Goal: Task Accomplishment & Management: Complete application form

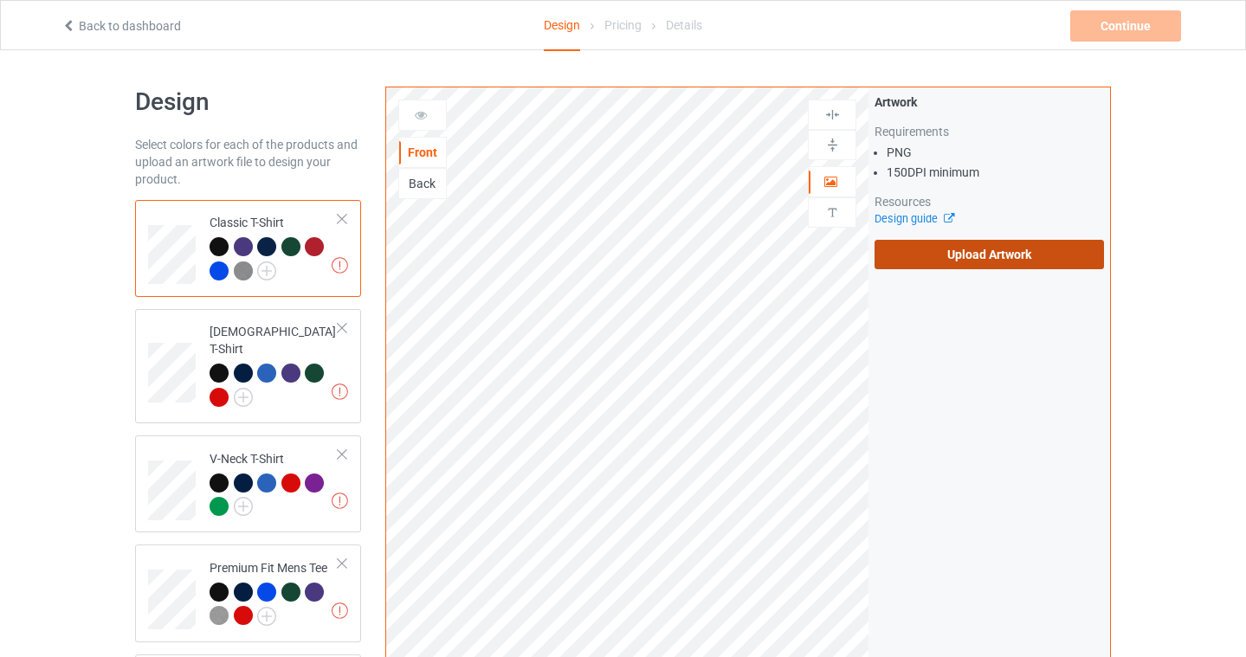
click at [1011, 258] on label "Upload Artwork" at bounding box center [989, 254] width 229 height 29
click at [0, 0] on input "Upload Artwork" at bounding box center [0, 0] width 0 height 0
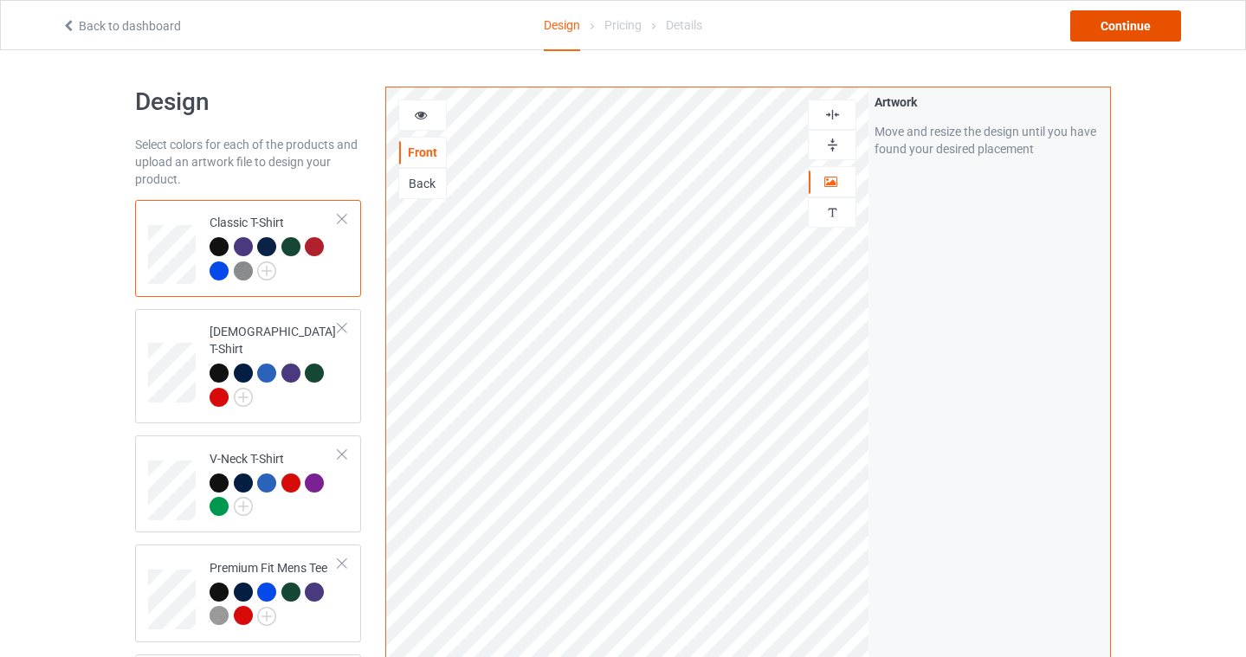
click at [1137, 18] on div "Continue" at bounding box center [1125, 25] width 111 height 31
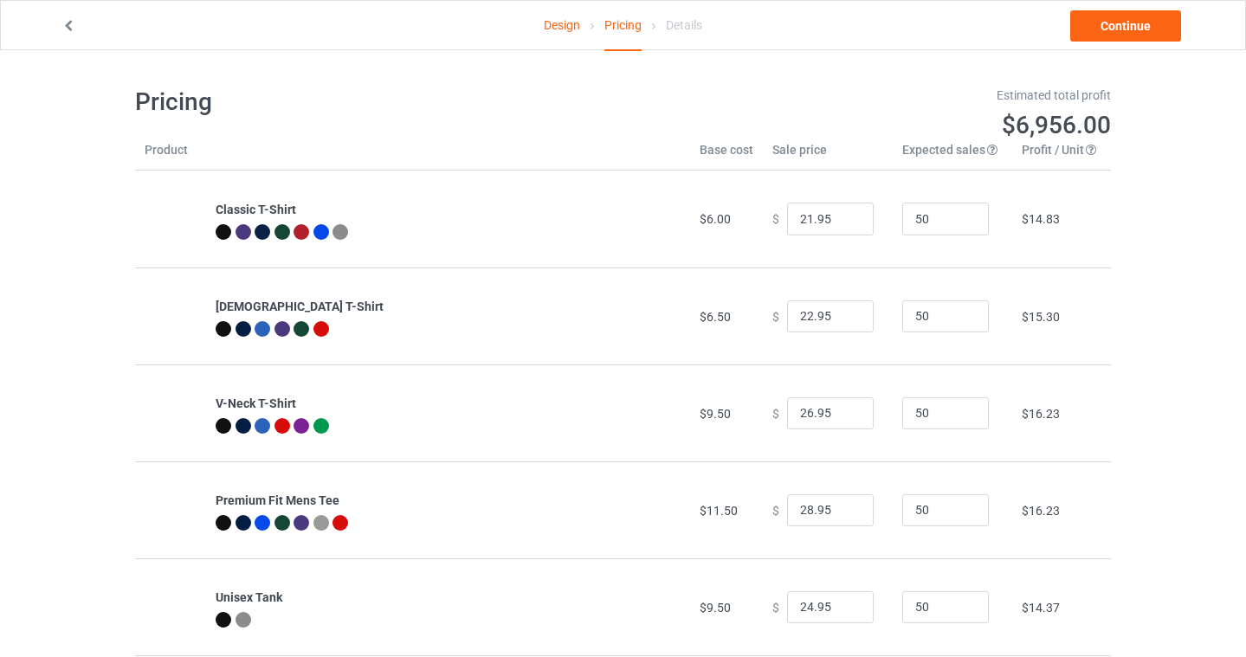
click at [802, 65] on div "Pricing Estimated total profit $6,956.00 Product Base cost Sale price Expected …" at bounding box center [623, 516] width 976 height 933
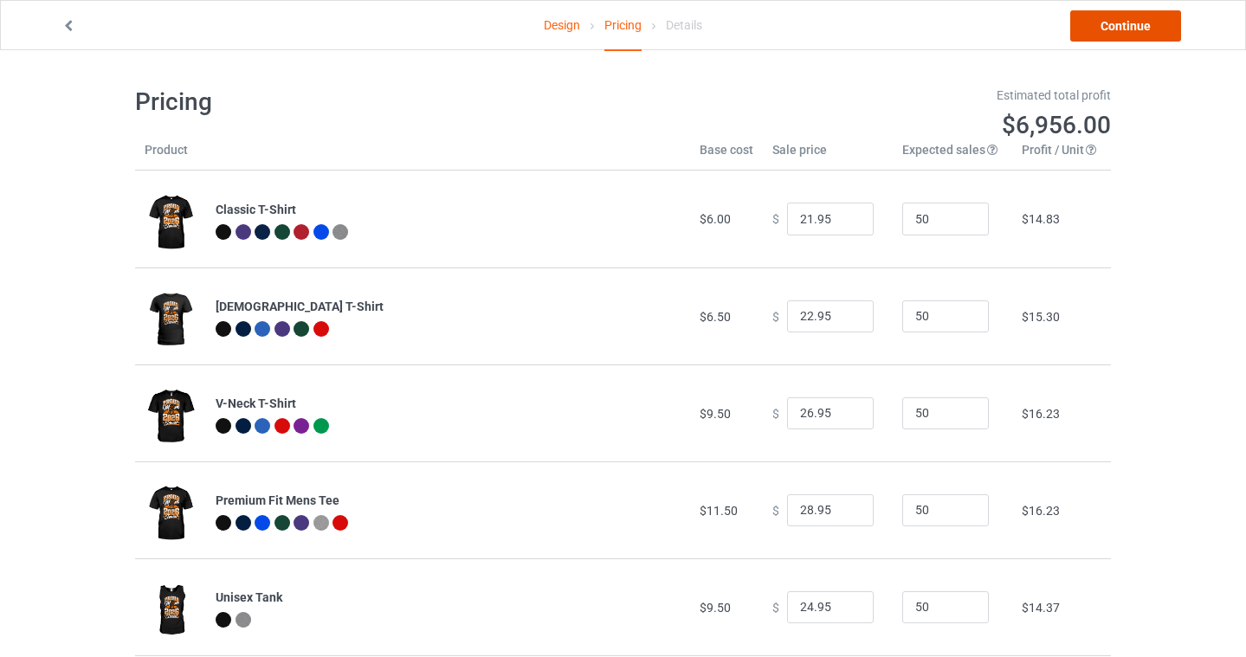
click at [1149, 27] on link "Continue" at bounding box center [1125, 25] width 111 height 31
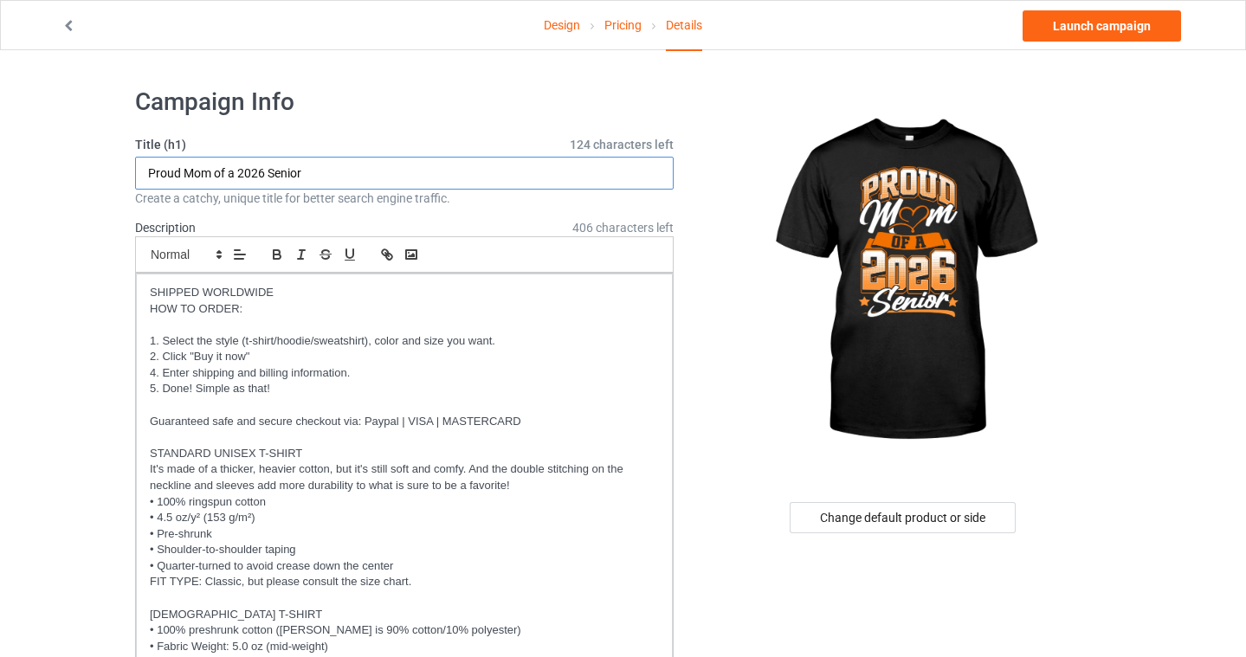
click at [348, 176] on input "Proud Mom of a 2026 Senior" at bounding box center [404, 173] width 539 height 33
click at [352, 160] on input "Proud Mom of a 2026 Senior" at bounding box center [404, 173] width 539 height 33
click at [346, 177] on input "Proud Mom of a 2026 Senior" at bounding box center [404, 173] width 539 height 33
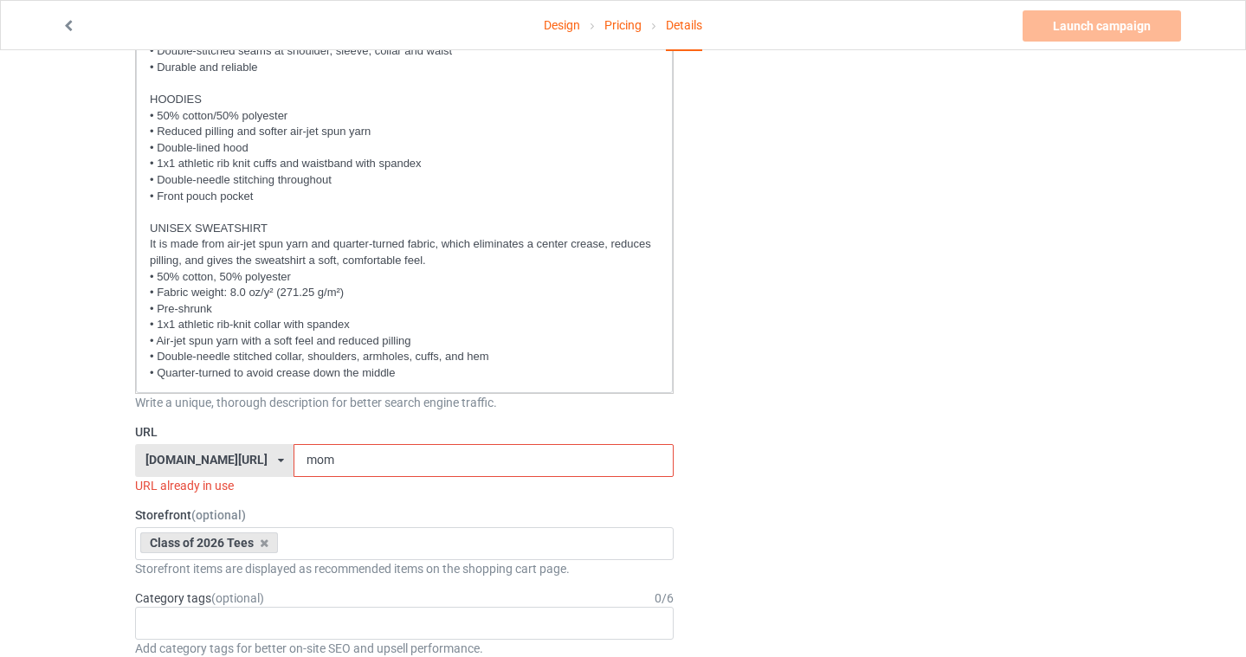
scroll to position [716, 0]
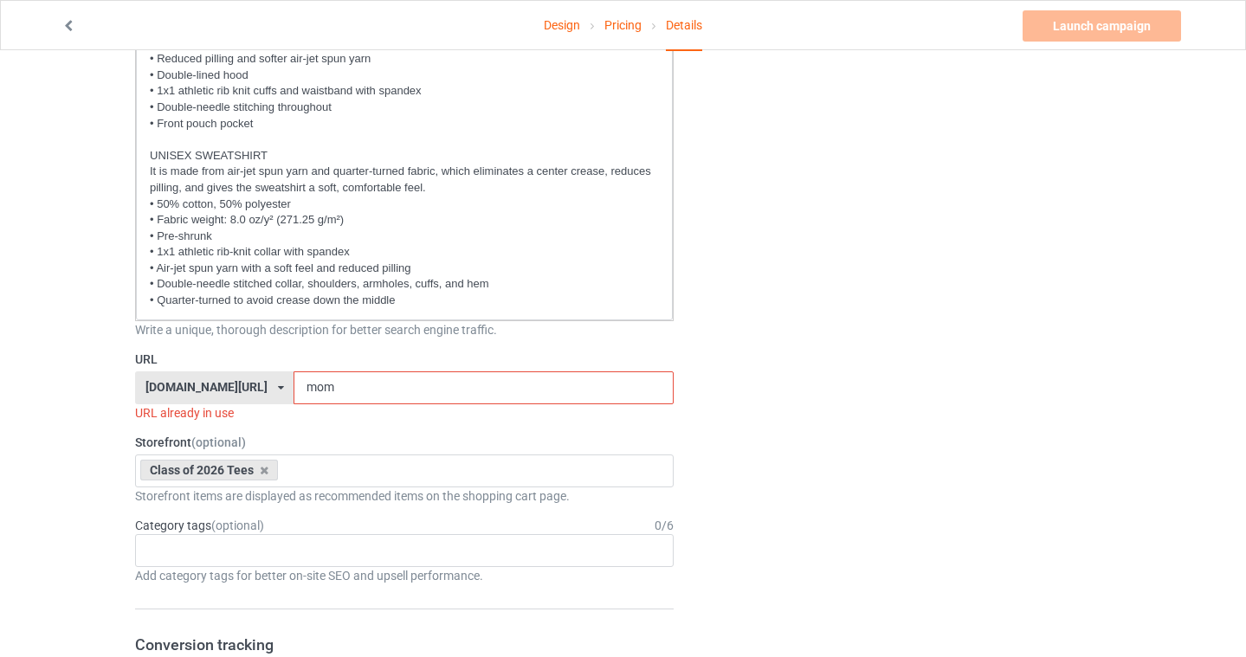
type input "Proud Mom of a 2026 Senior (Orange)"
click at [338, 382] on input "mom" at bounding box center [483, 387] width 379 height 33
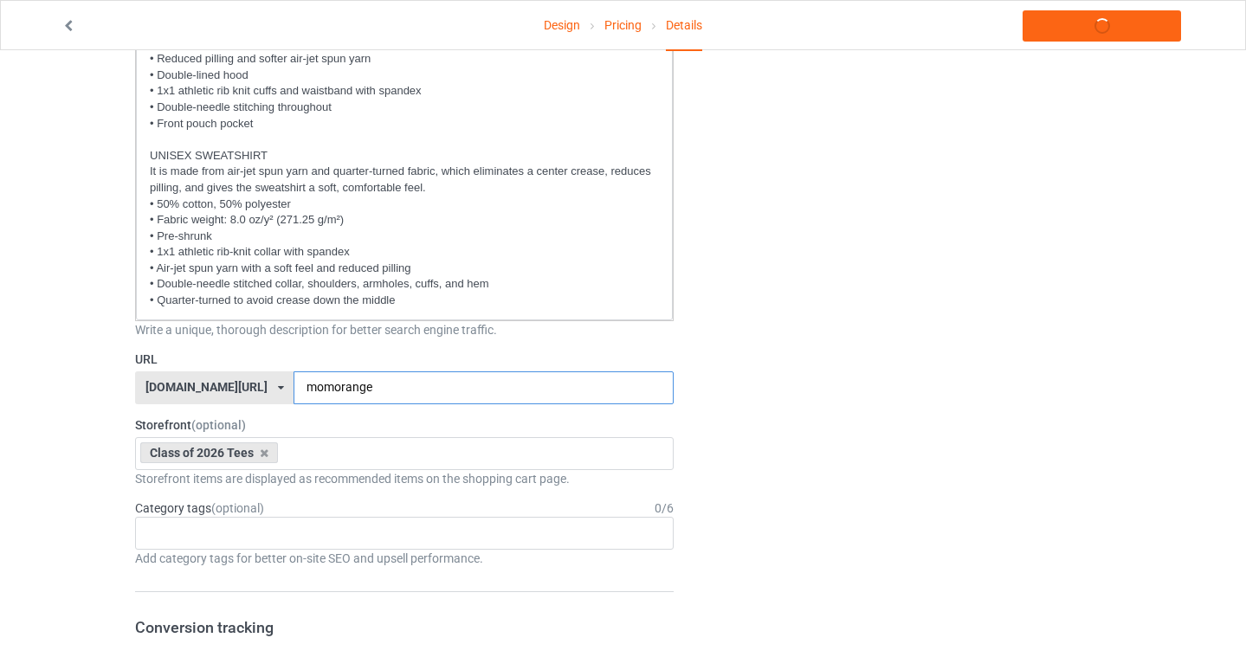
type input "momorange"
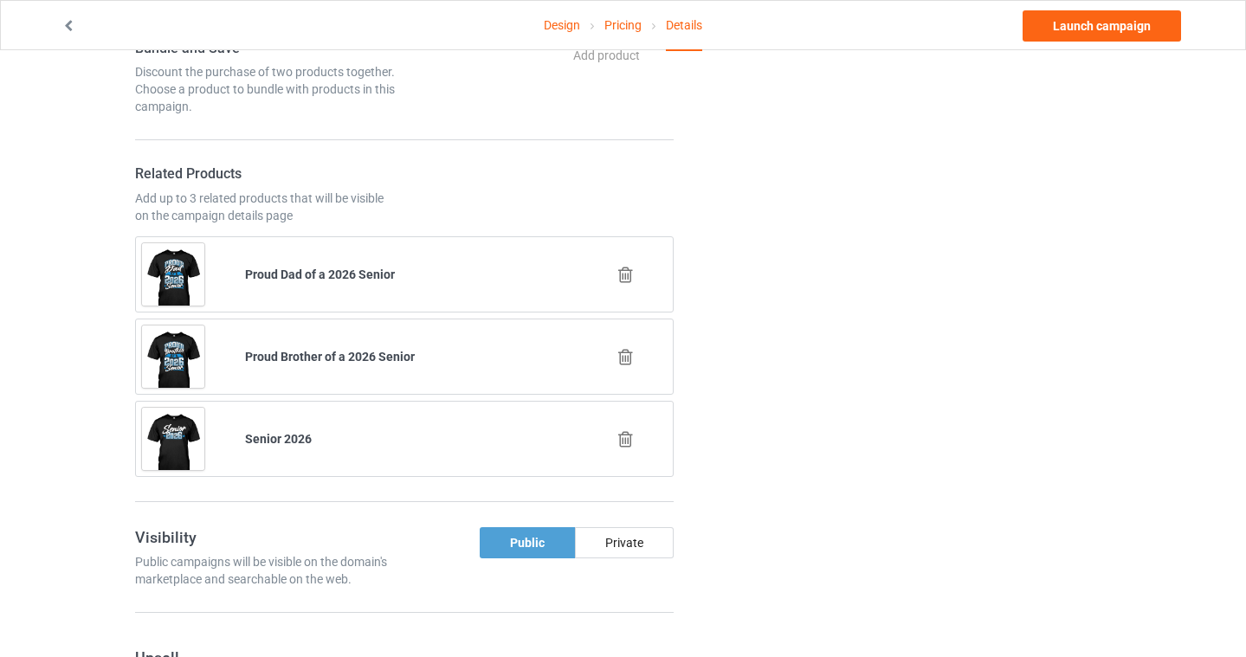
scroll to position [1630, 0]
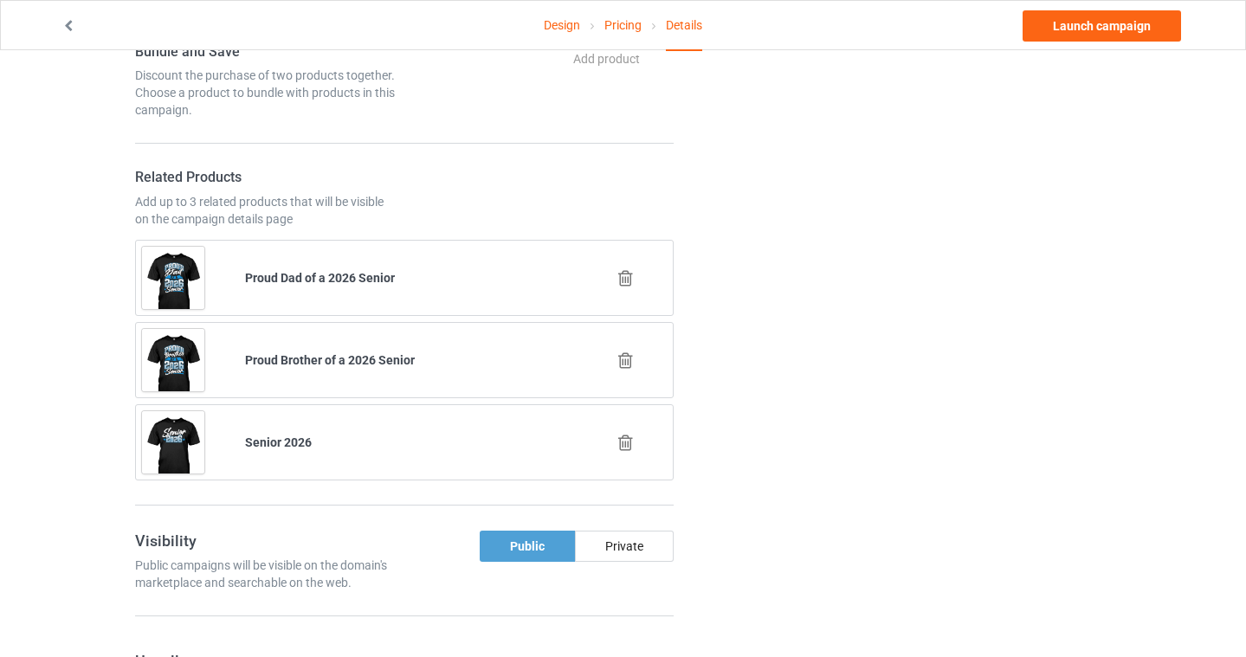
click at [623, 275] on icon at bounding box center [626, 278] width 22 height 18
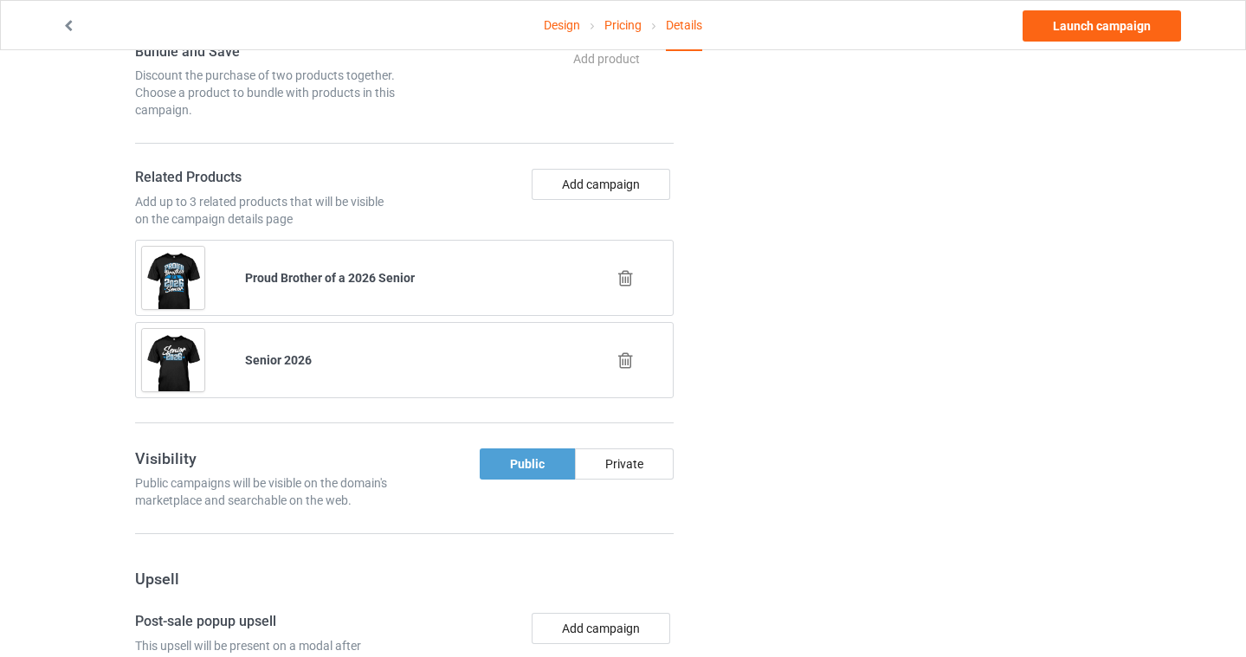
click at [634, 272] on icon at bounding box center [626, 278] width 22 height 18
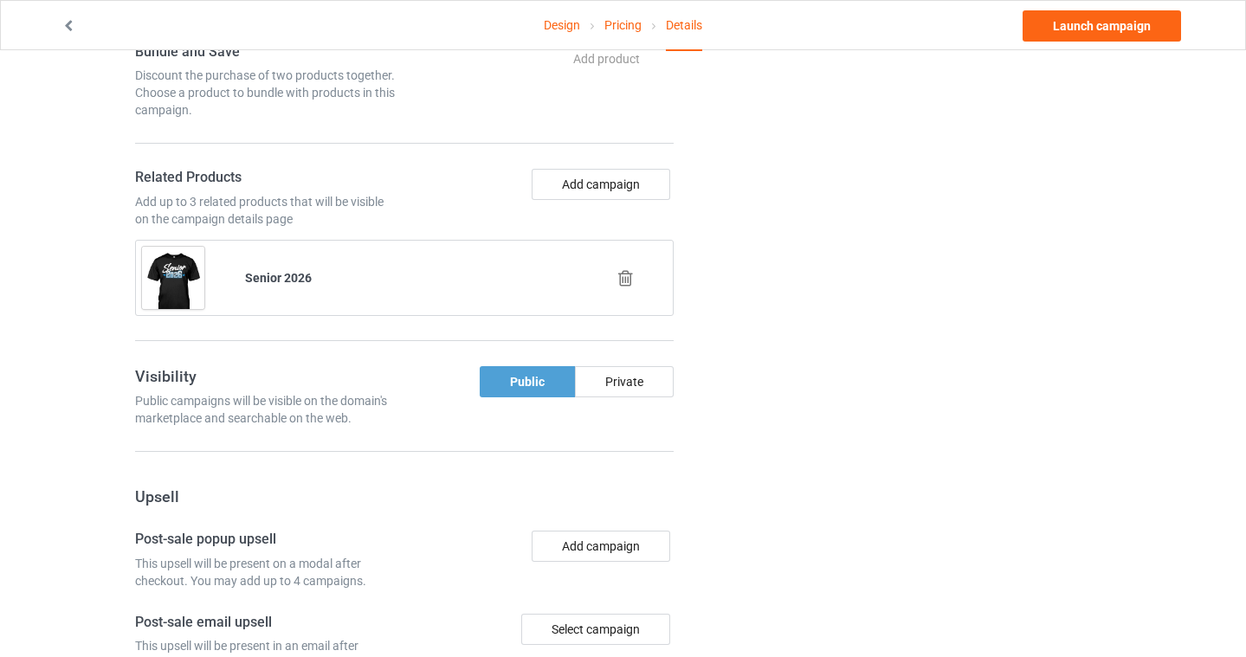
click at [624, 274] on icon at bounding box center [626, 278] width 22 height 18
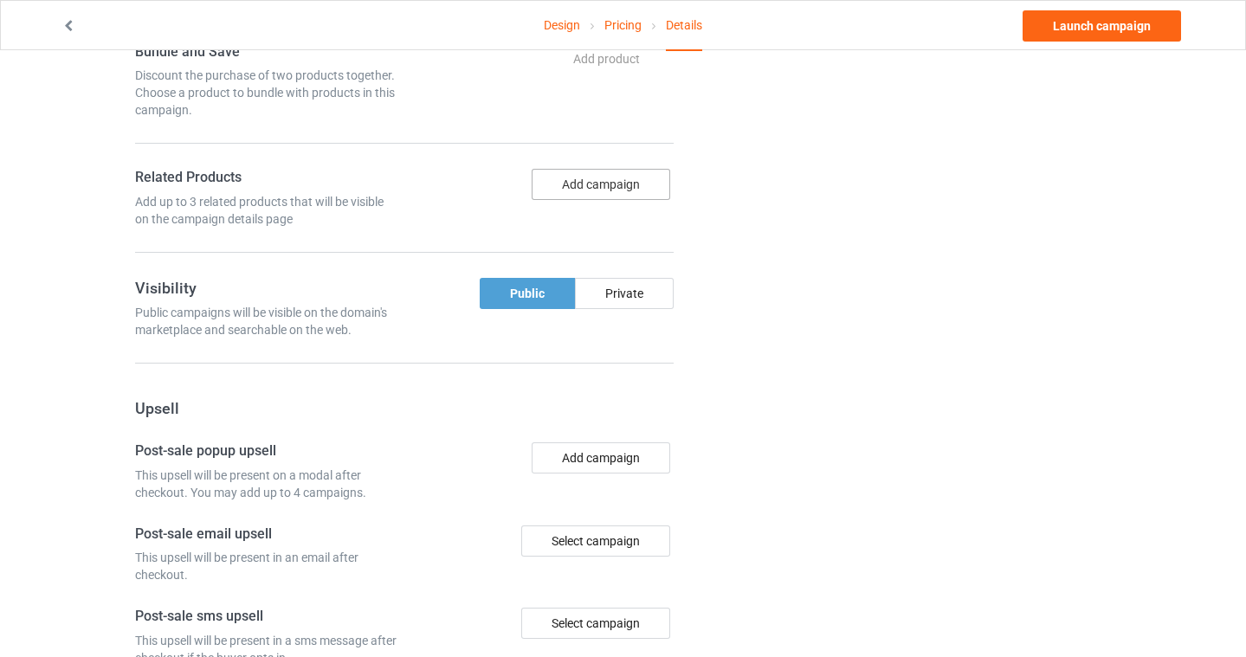
click at [603, 196] on button "Add campaign" at bounding box center [601, 184] width 139 height 31
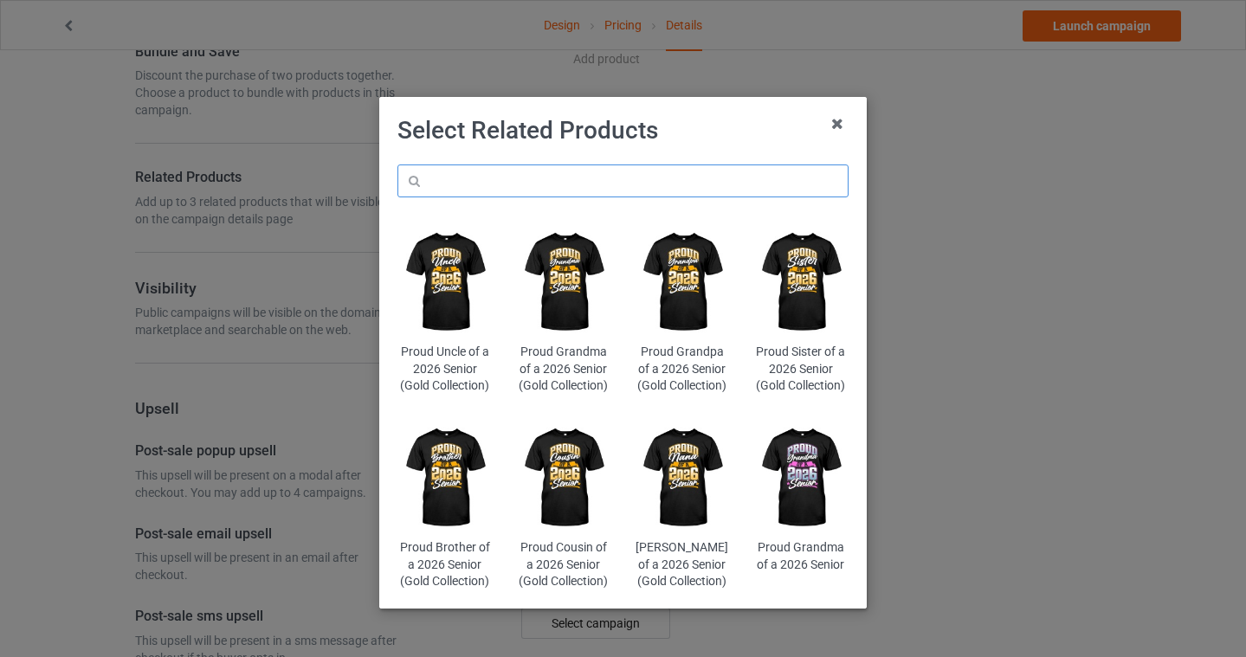
click at [512, 184] on input "text" at bounding box center [622, 181] width 451 height 33
type input "final chapter"
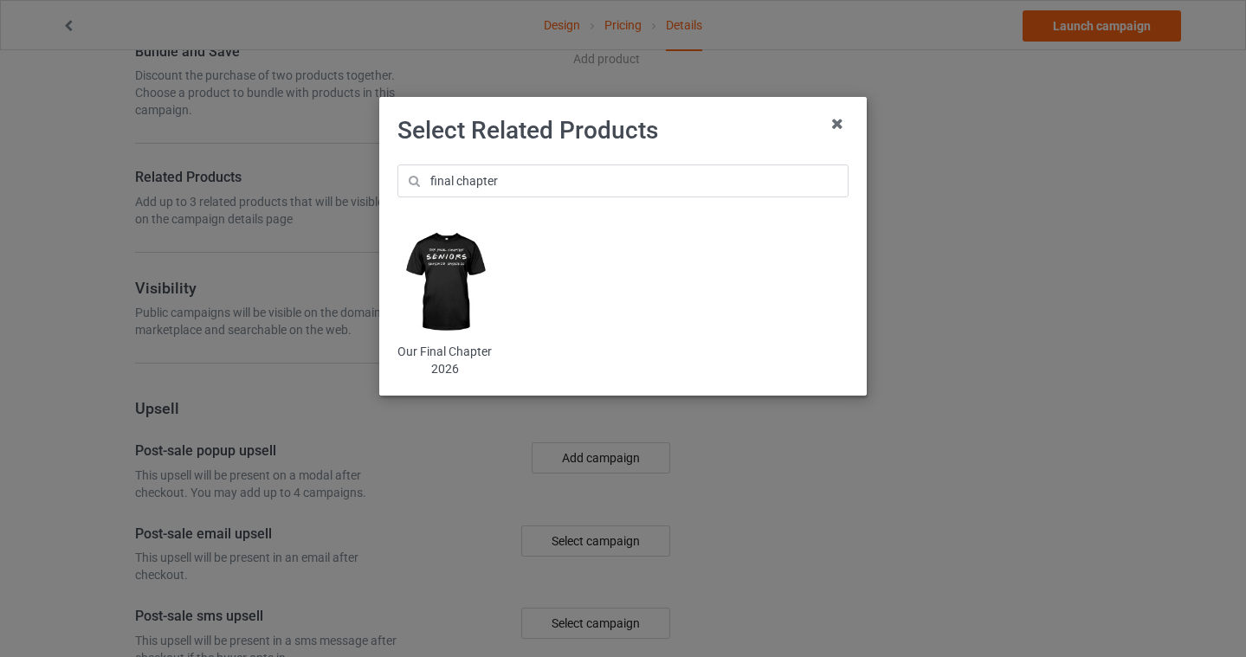
click at [456, 261] on img at bounding box center [444, 282] width 94 height 118
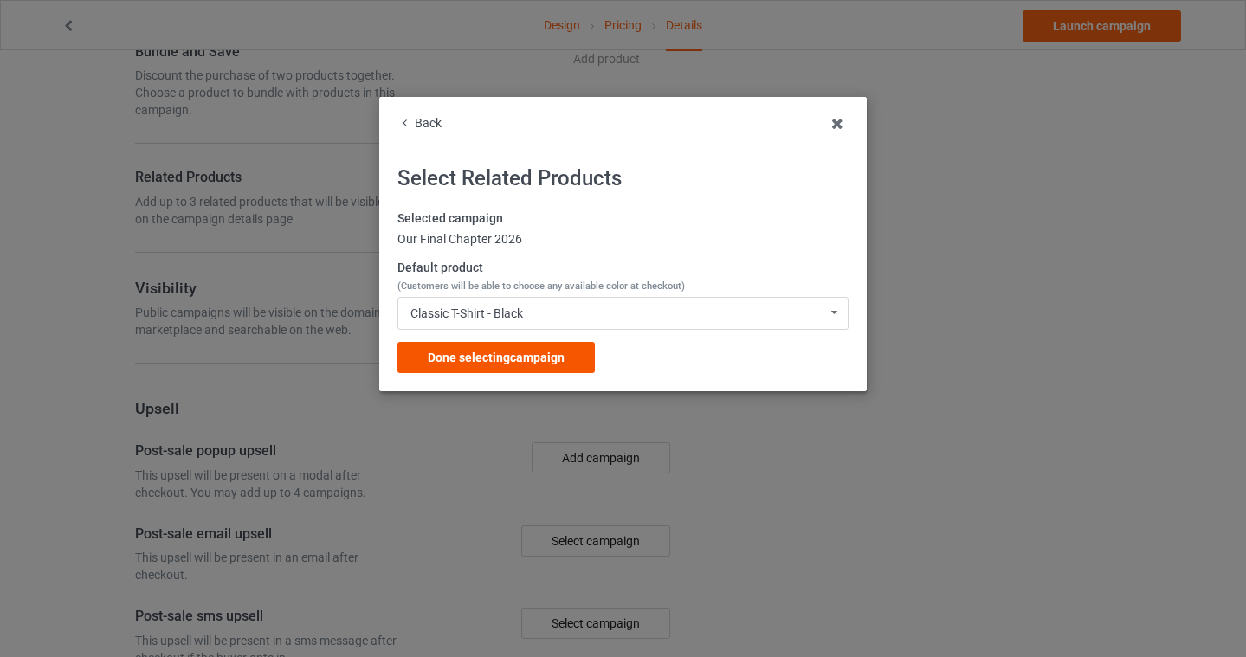
click at [470, 348] on div "Done selecting campaign" at bounding box center [495, 357] width 197 height 31
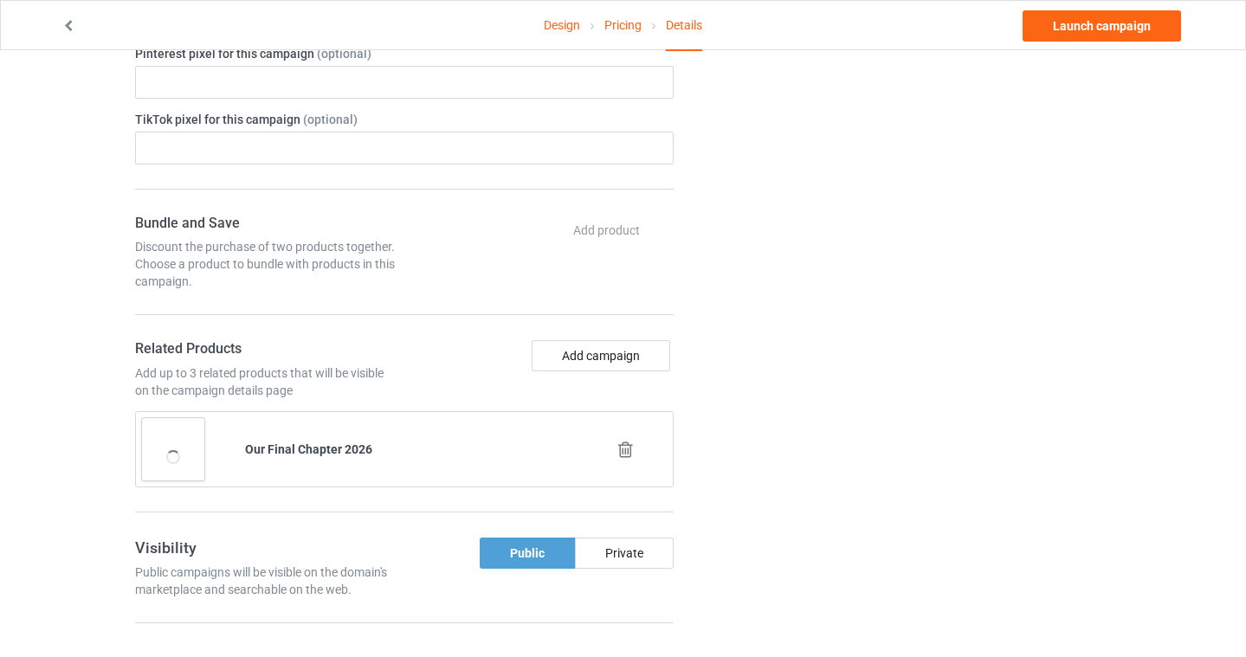
scroll to position [1459, 0]
click at [594, 352] on button "Add campaign" at bounding box center [601, 354] width 139 height 31
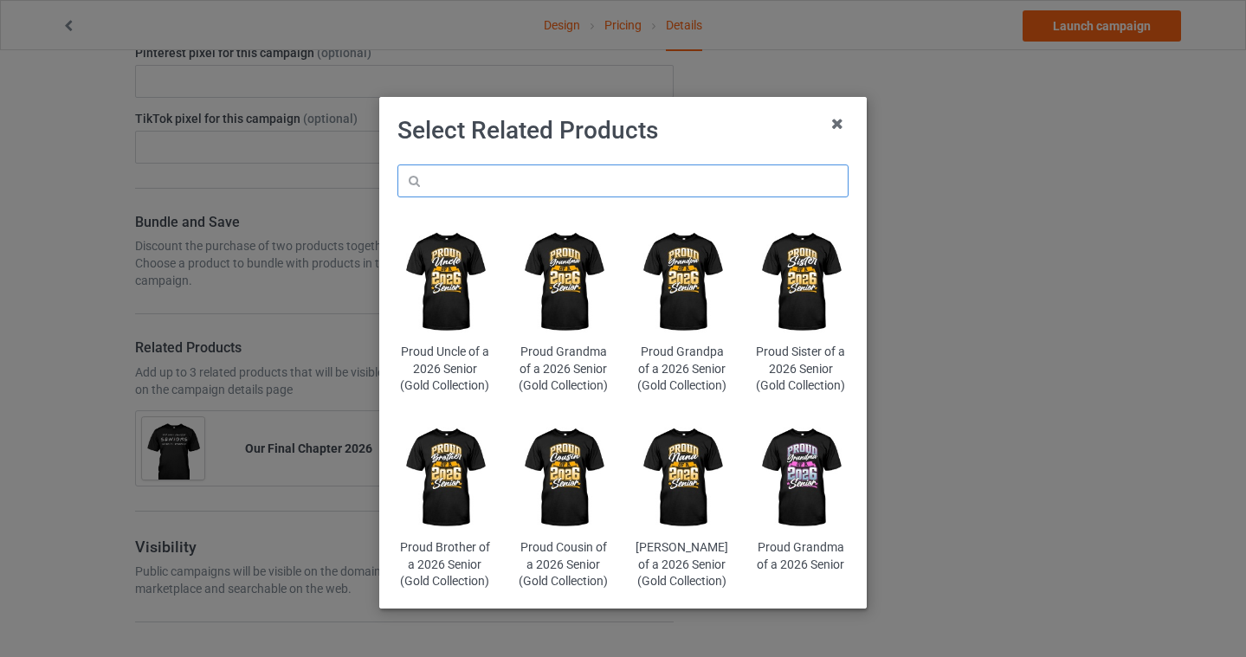
click at [579, 177] on input "text" at bounding box center [622, 181] width 451 height 33
type input "retro"
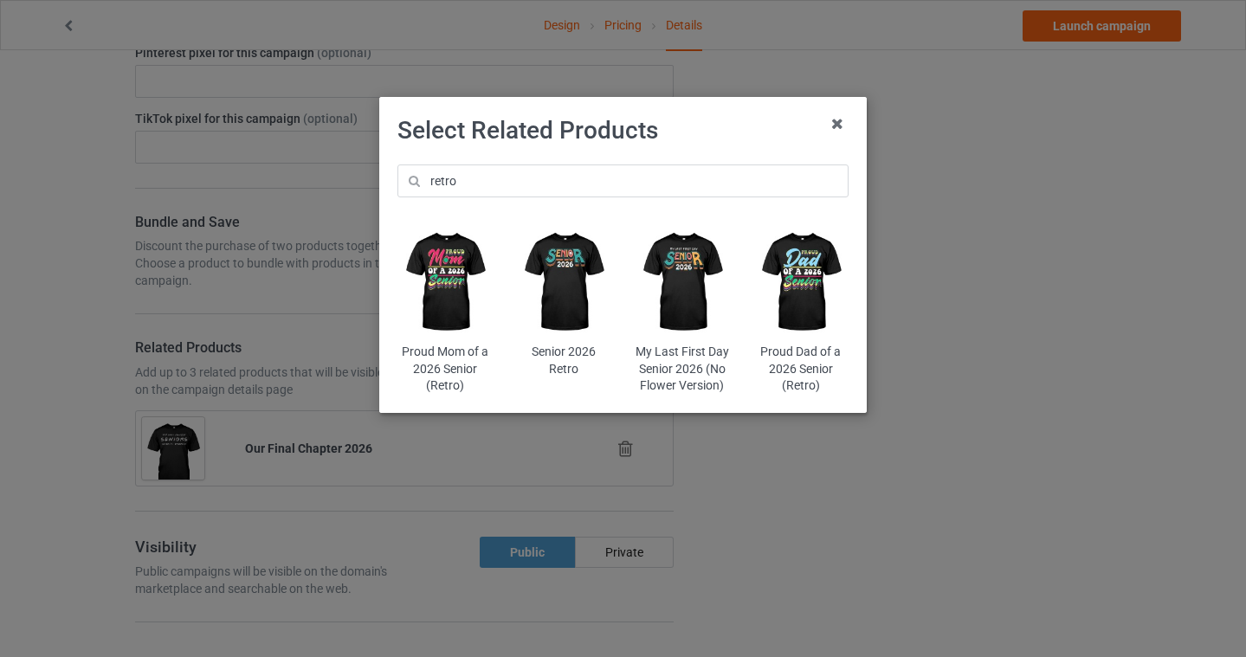
click at [576, 270] on img at bounding box center [563, 282] width 94 height 118
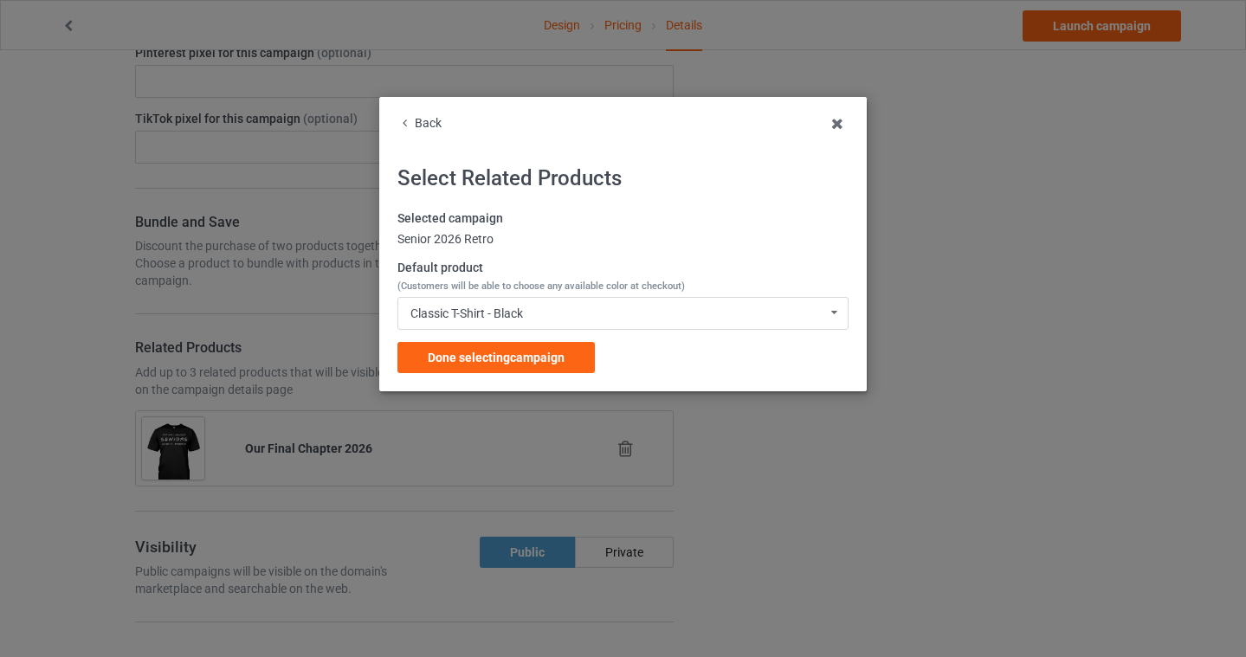
click at [525, 391] on div "Back Select Related Products Selected campaign Senior 2026 Retro Default produc…" at bounding box center [623, 244] width 488 height 294
click at [525, 363] on span "Done selecting campaign" at bounding box center [496, 358] width 137 height 14
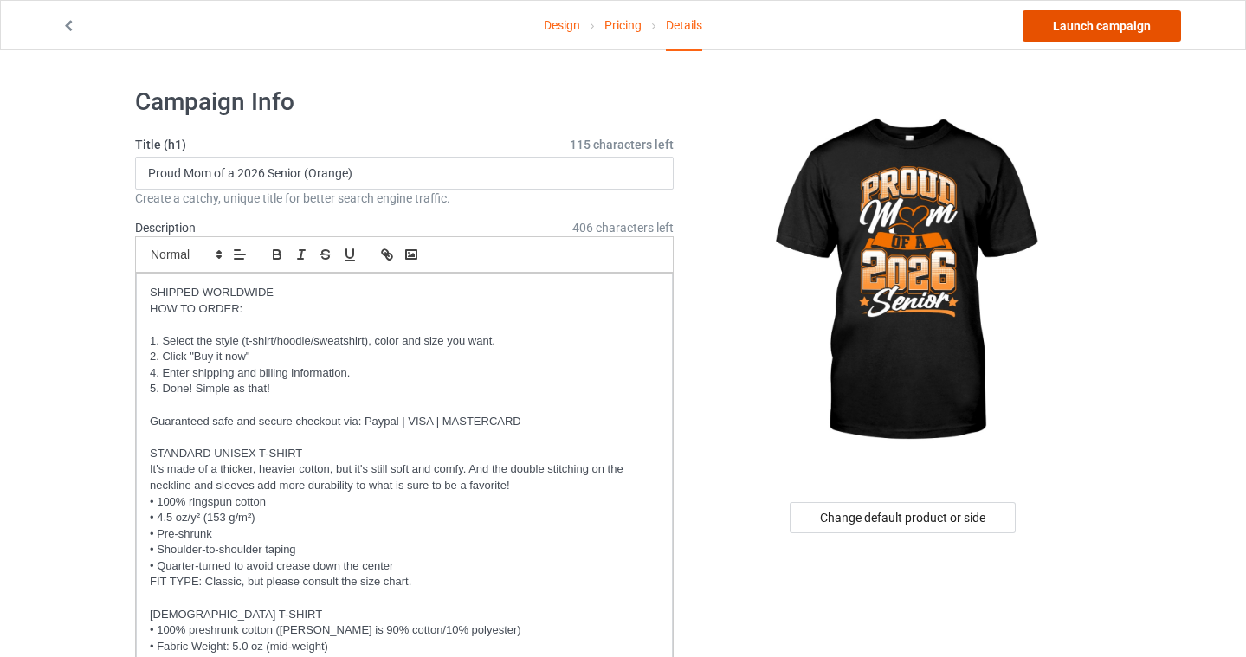
click at [1088, 31] on link "Launch campaign" at bounding box center [1102, 25] width 158 height 31
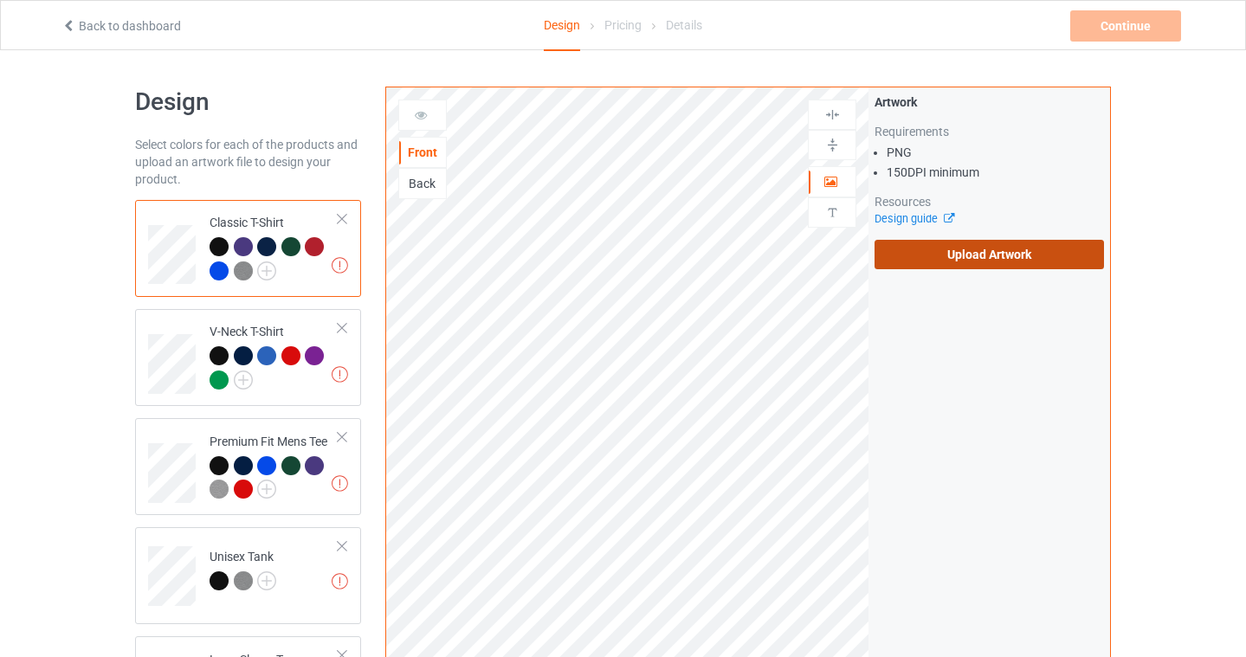
click at [979, 263] on label "Upload Artwork" at bounding box center [989, 254] width 229 height 29
click at [0, 0] on input "Upload Artwork" at bounding box center [0, 0] width 0 height 0
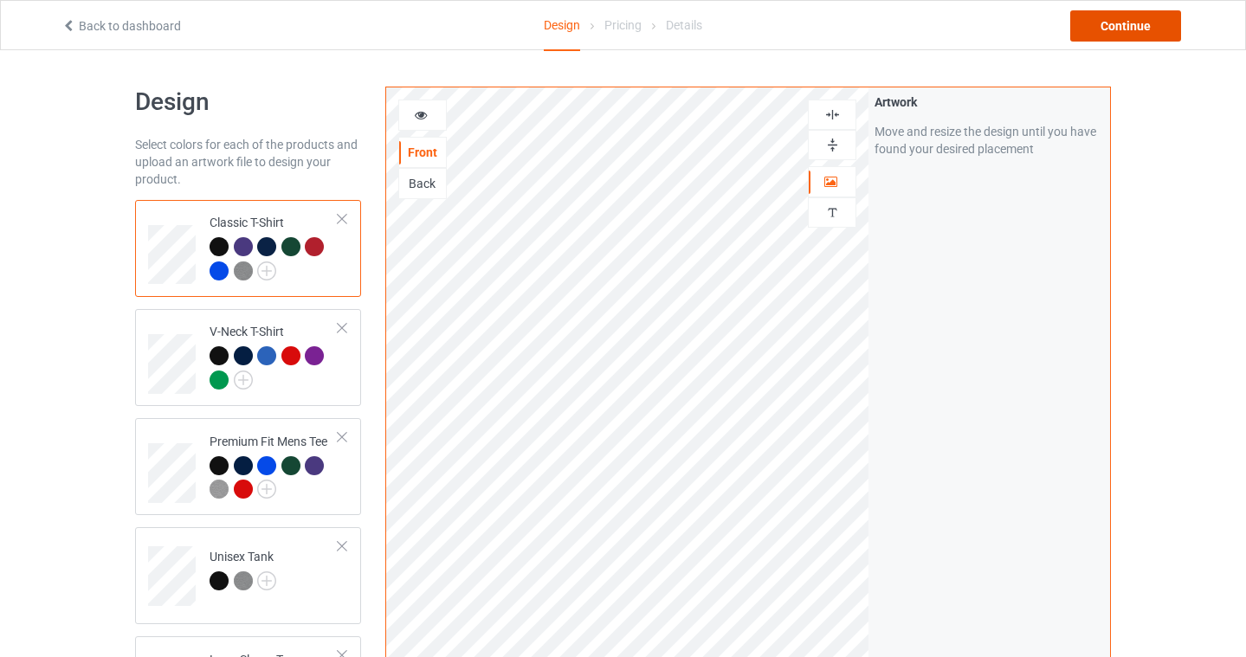
click at [1123, 23] on div "Continue" at bounding box center [1125, 25] width 111 height 31
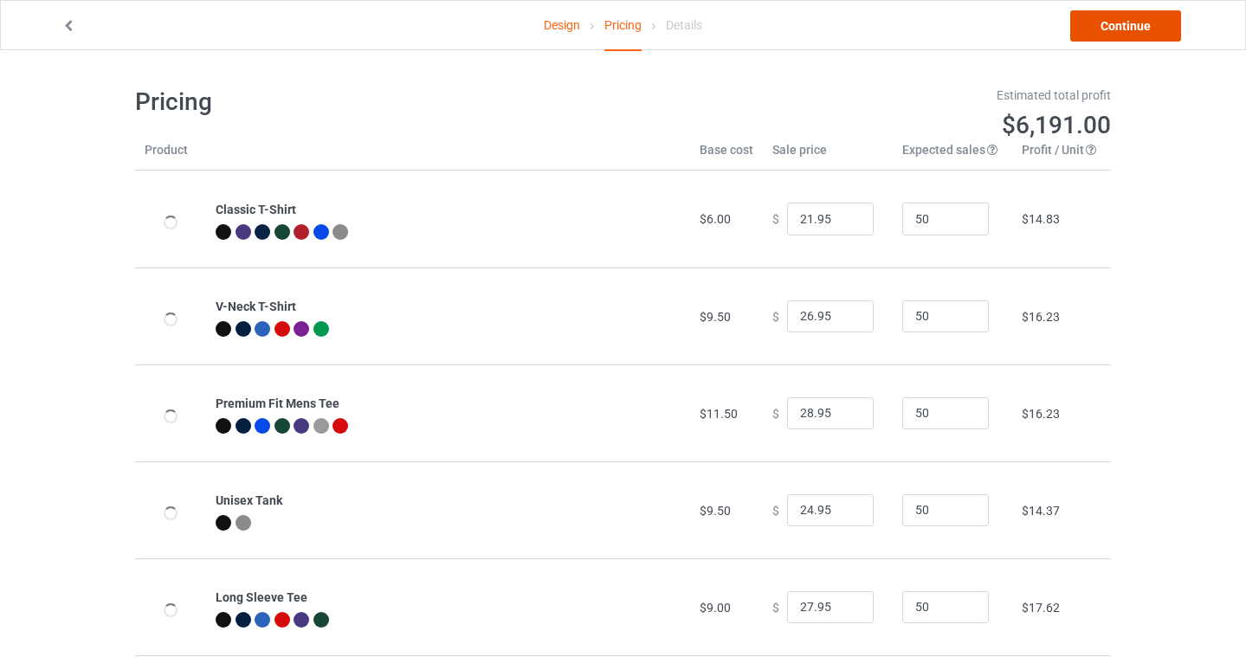
click at [1123, 24] on link "Continue" at bounding box center [1125, 25] width 111 height 31
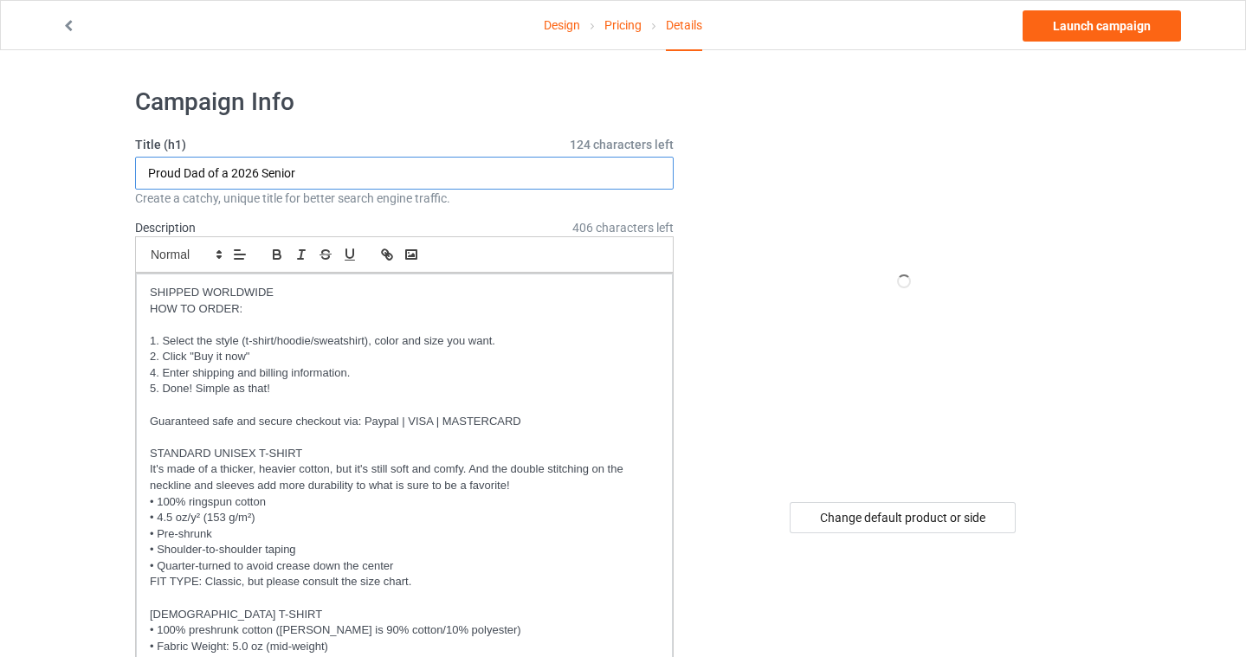
click at [326, 182] on input "Proud Dad of a 2026 Senior" at bounding box center [404, 173] width 539 height 33
click at [327, 171] on input "Proud Dad of a 2026 Senior" at bounding box center [404, 173] width 539 height 33
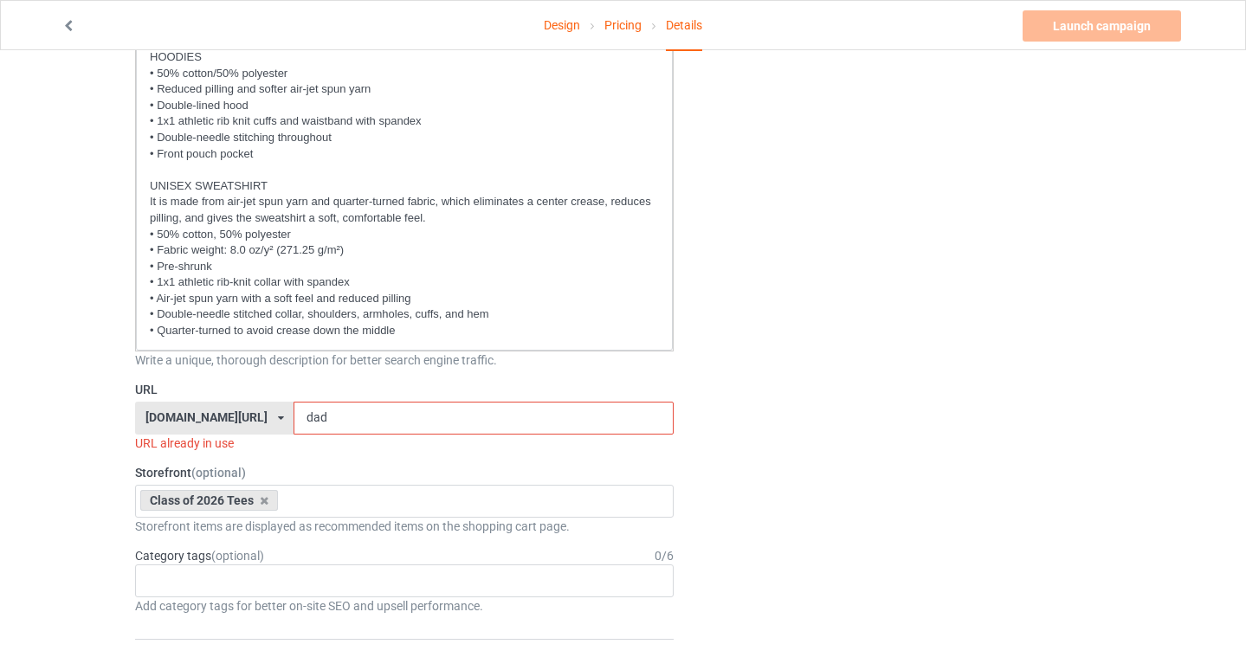
scroll to position [760, 0]
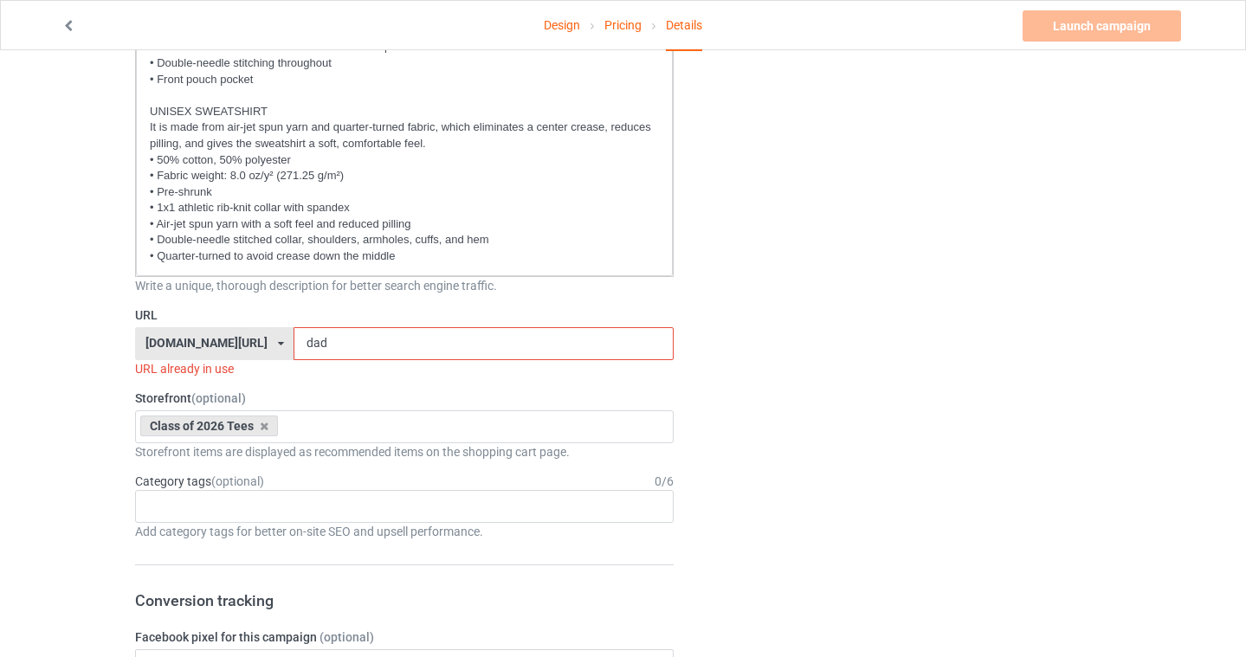
type input "Proud Dad of a 2026 Senior (Orange)"
click at [324, 341] on input "dad" at bounding box center [483, 343] width 379 height 33
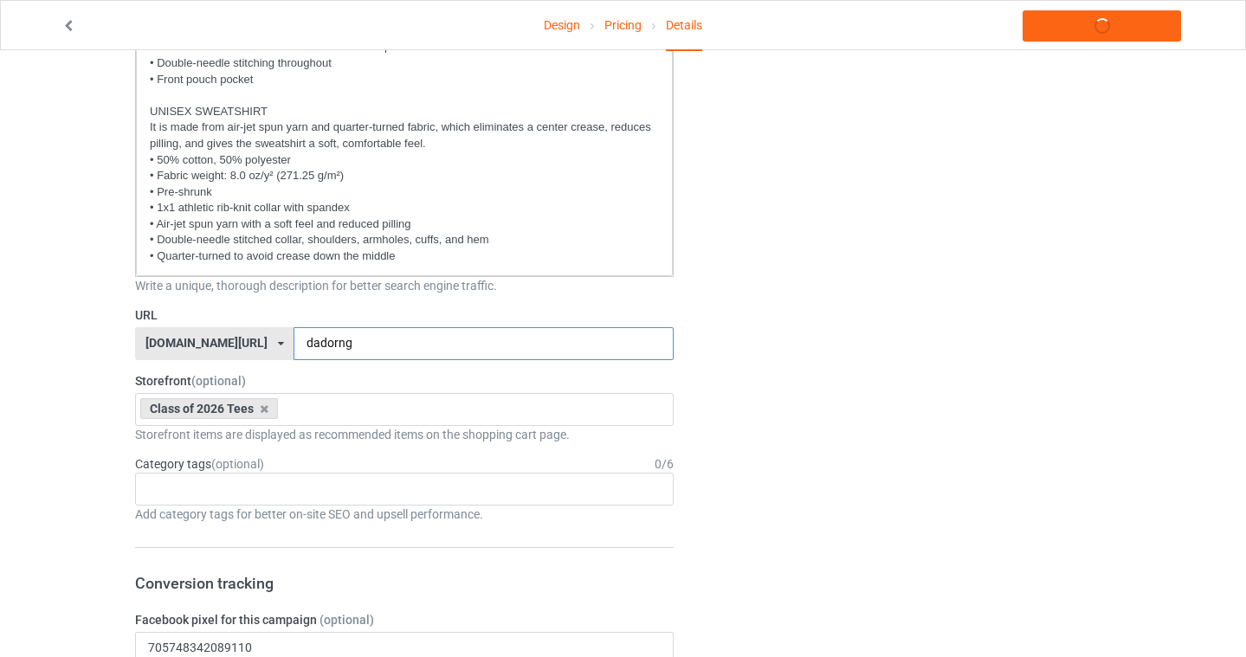
type input "dadorng"
click at [3, 397] on div "Design Pricing Details Launch campaign Campaign Info Title (h1) 115 characters …" at bounding box center [623, 659] width 1246 height 2738
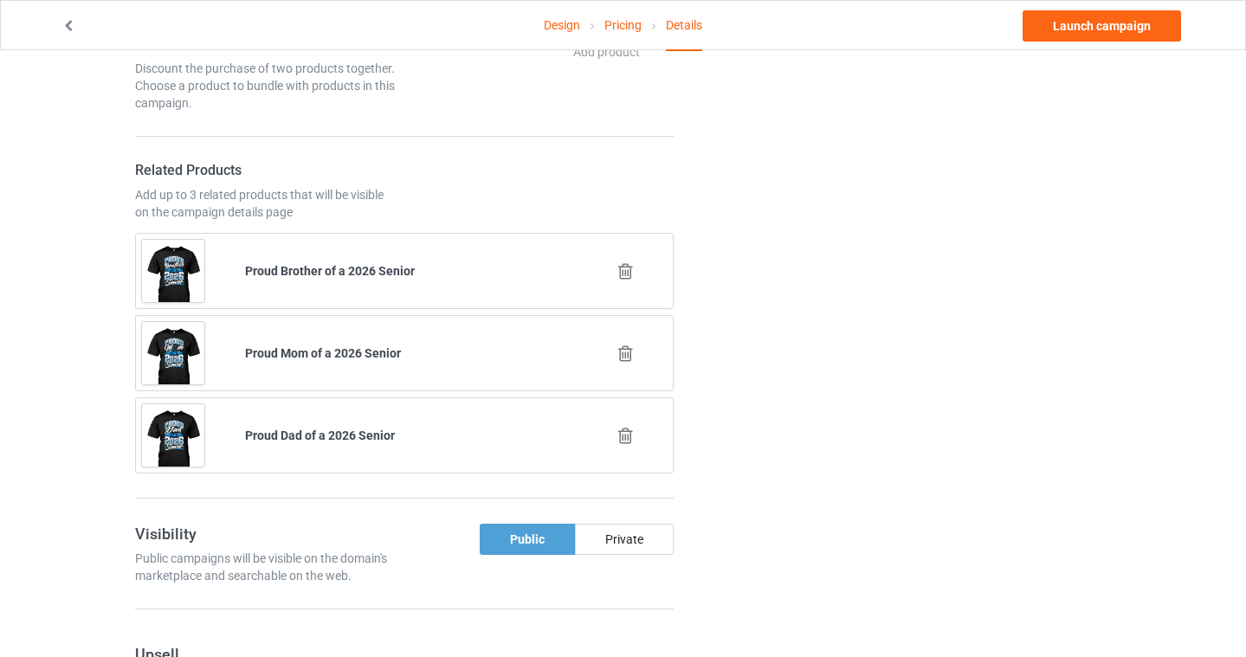
scroll to position [1616, 0]
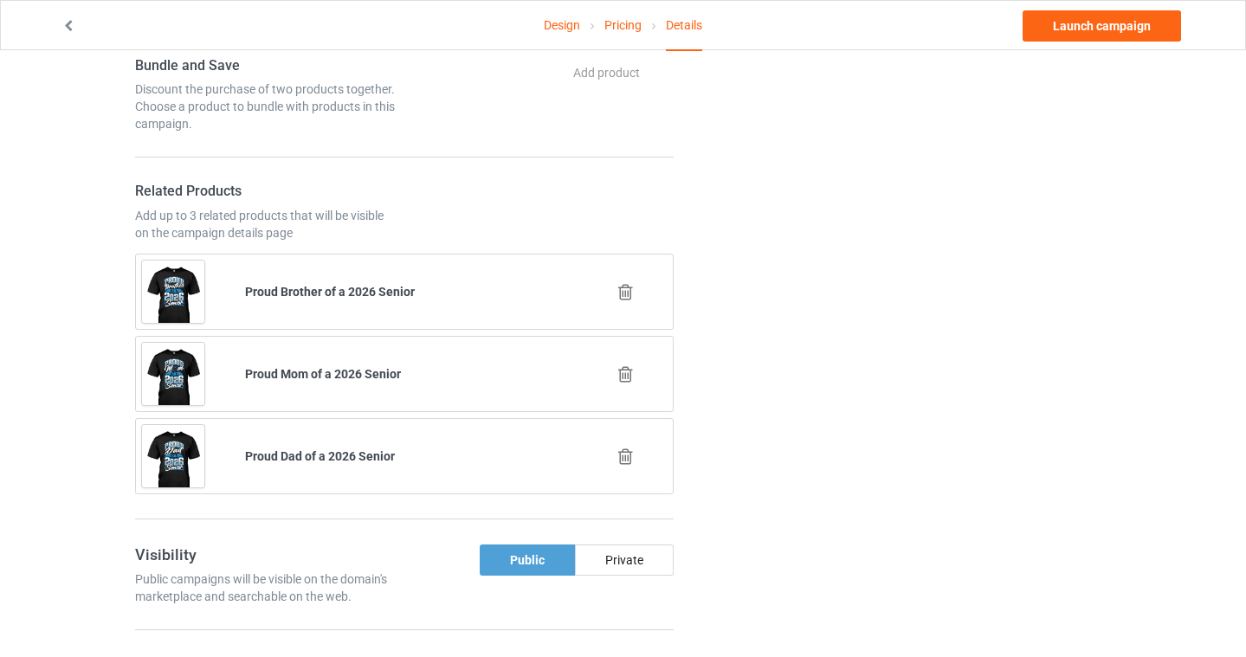
click at [633, 458] on icon at bounding box center [626, 457] width 22 height 18
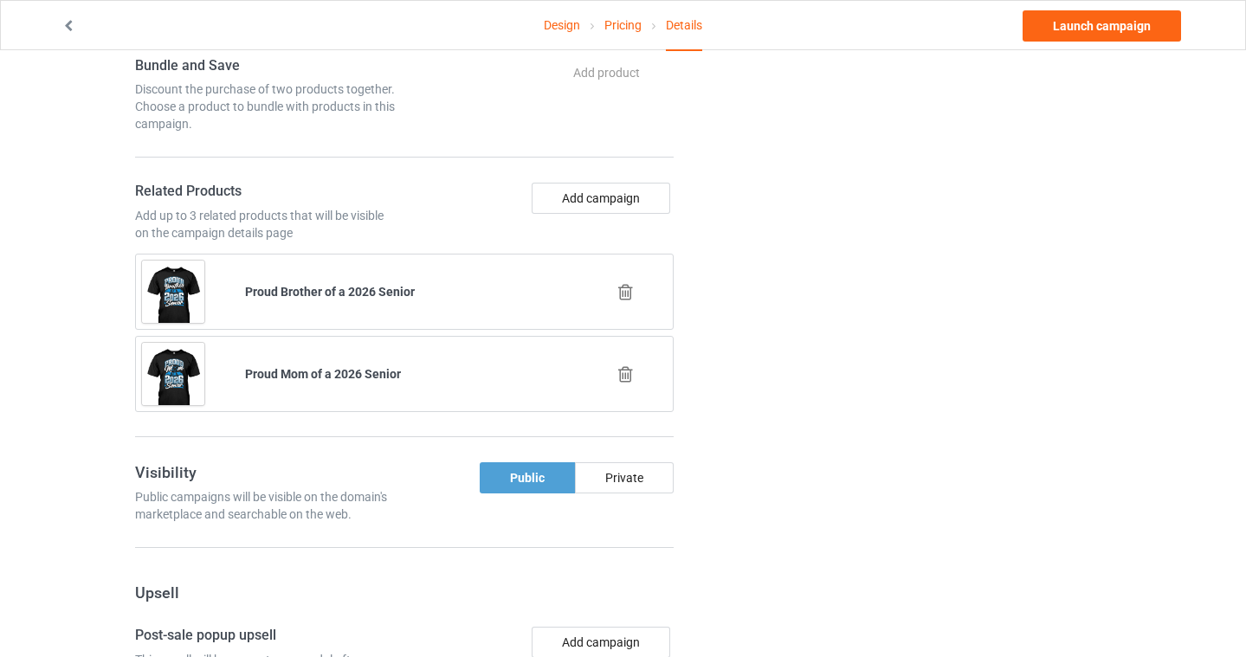
click at [628, 292] on icon at bounding box center [626, 292] width 22 height 18
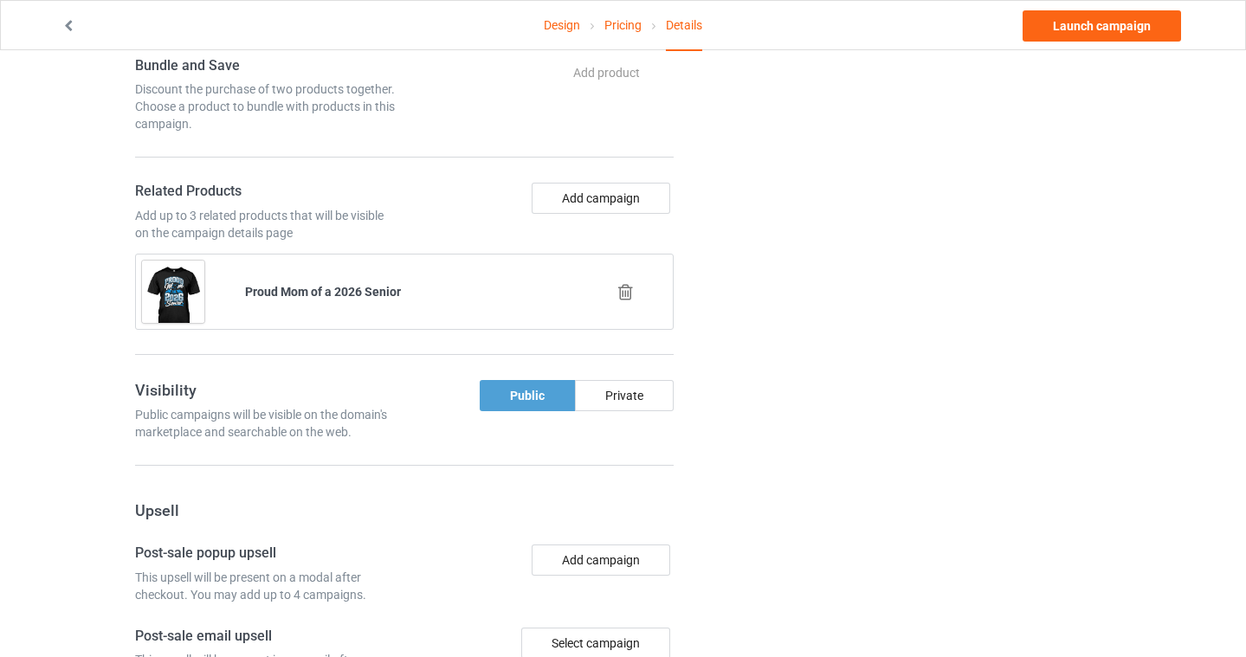
click at [624, 287] on icon at bounding box center [626, 292] width 22 height 18
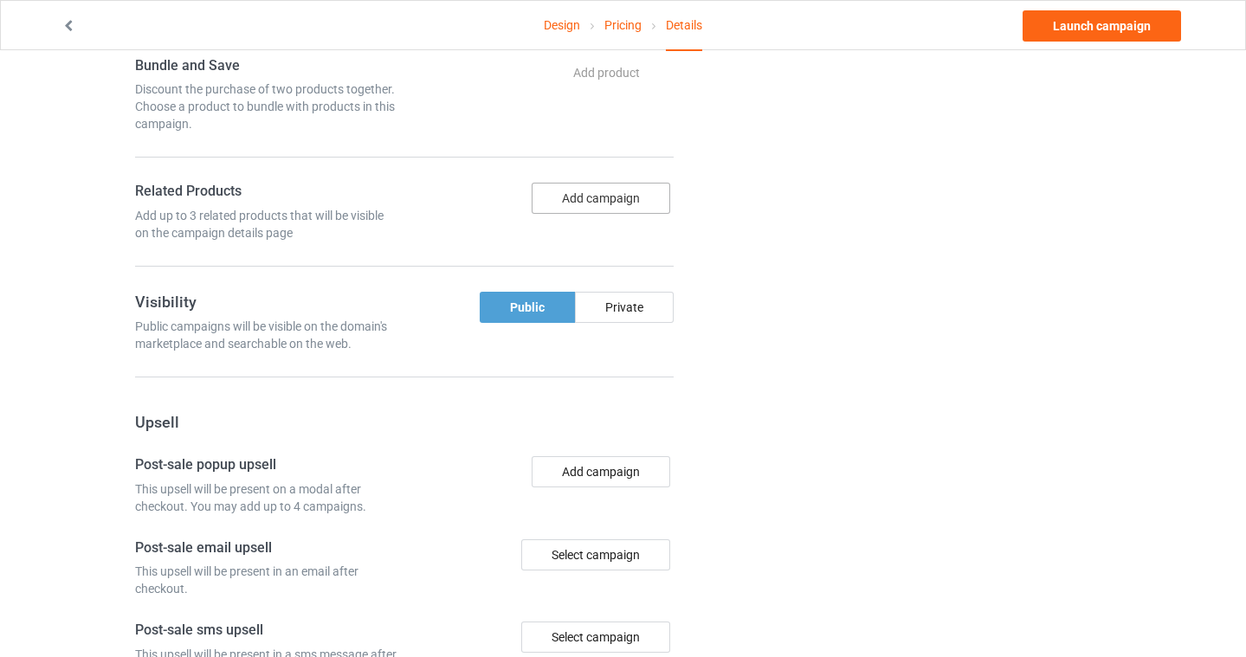
click at [623, 196] on button "Add campaign" at bounding box center [601, 198] width 139 height 31
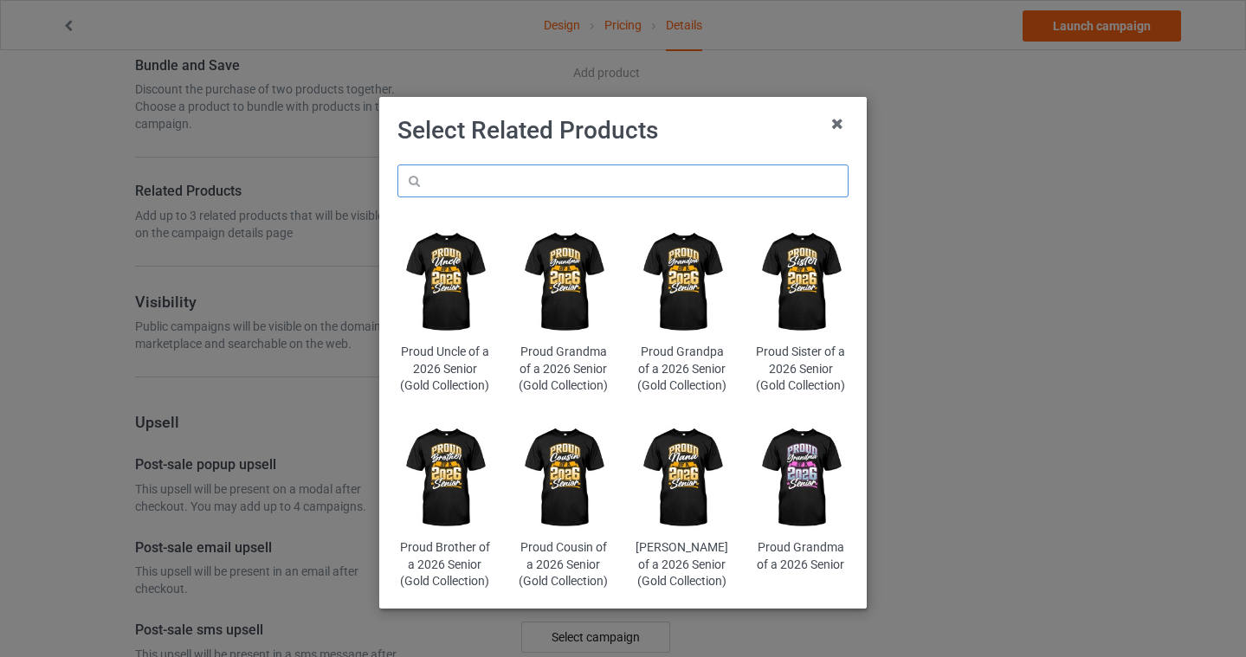
click at [575, 180] on input "text" at bounding box center [622, 181] width 451 height 33
type input "final chapter"
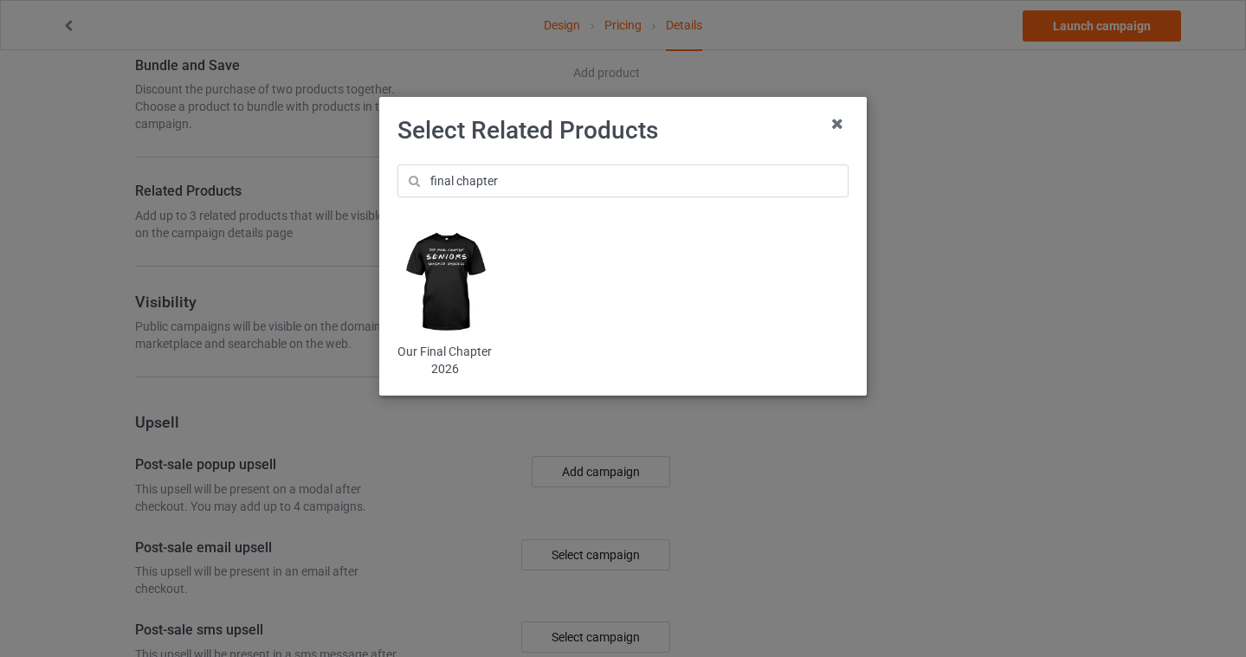
click at [453, 286] on img at bounding box center [444, 282] width 94 height 118
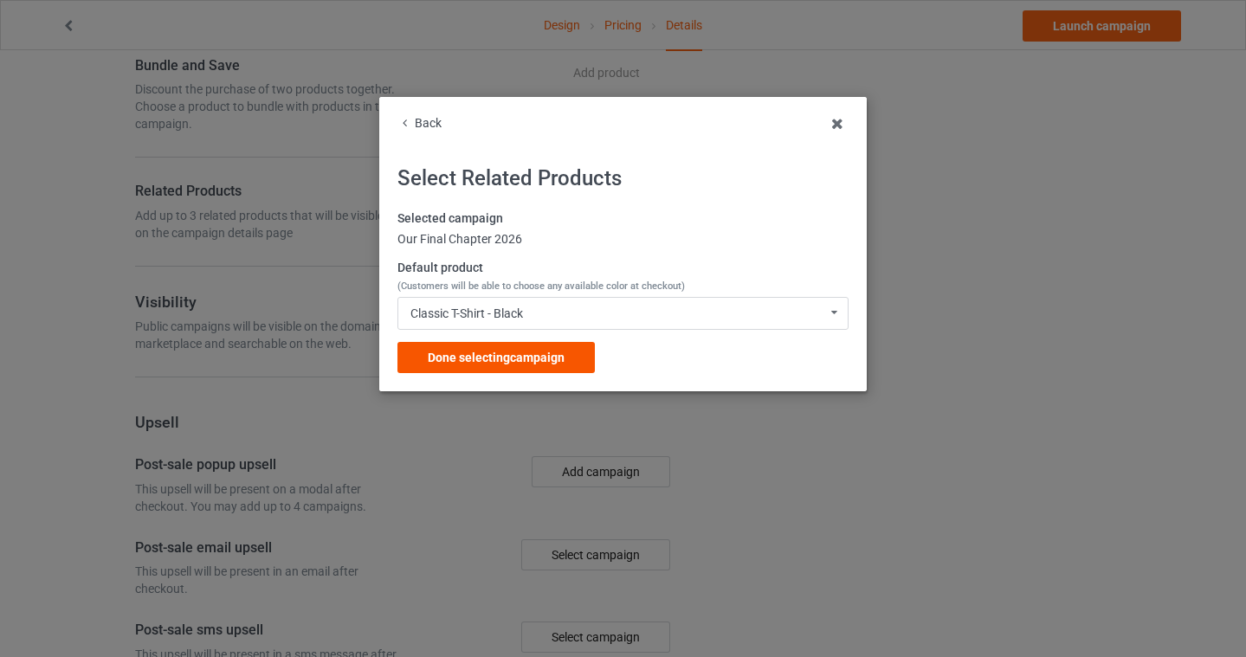
click at [501, 358] on span "Done selecting campaign" at bounding box center [496, 358] width 137 height 14
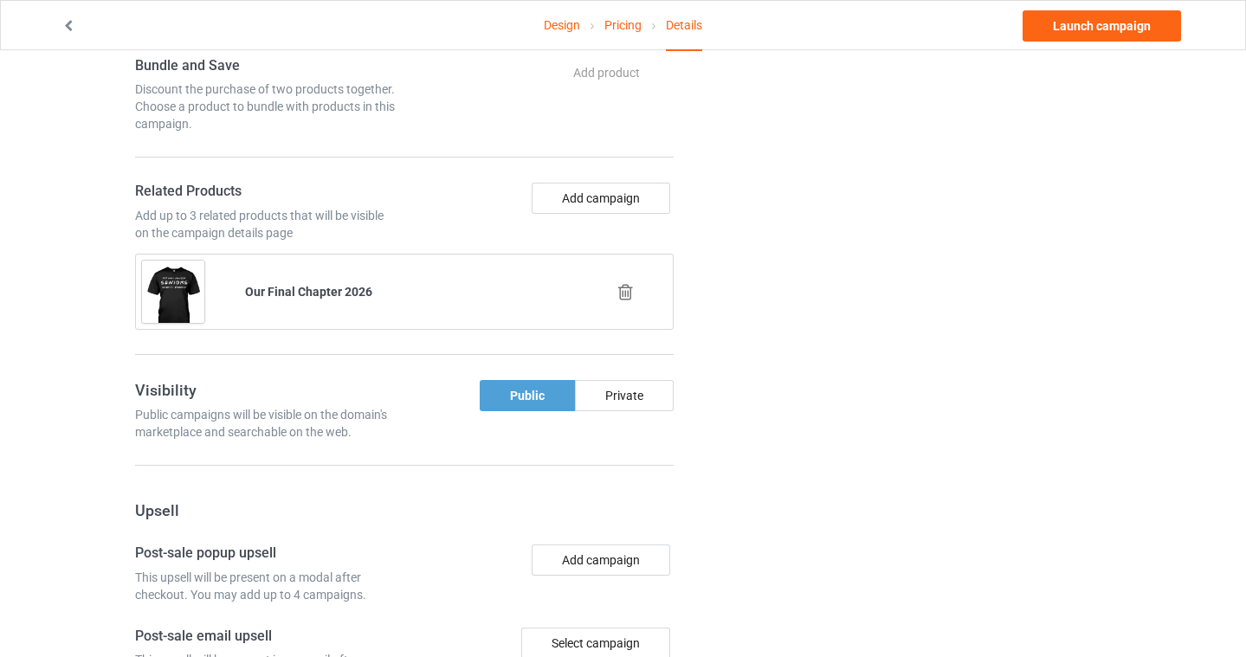
click at [591, 179] on div "Bundle and Save Discount the purchase of two products together. Choose a produc…" at bounding box center [404, 206] width 539 height 299
click at [591, 200] on button "Add campaign" at bounding box center [601, 198] width 139 height 31
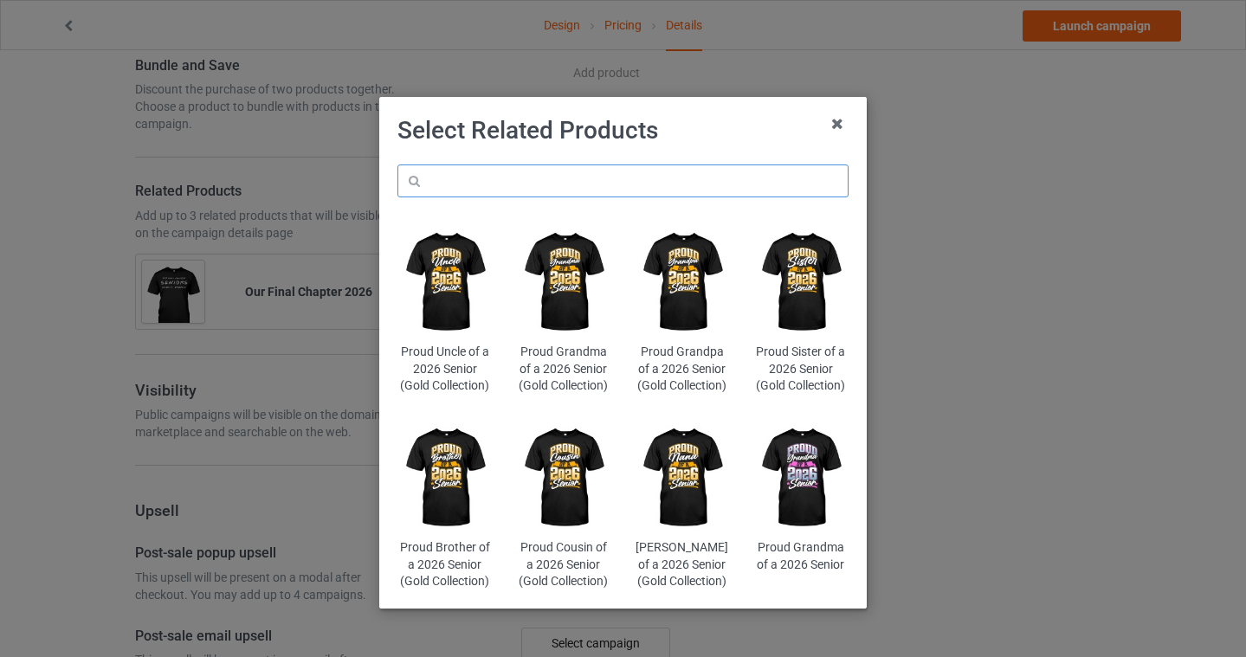
click at [491, 182] on input "text" at bounding box center [622, 181] width 451 height 33
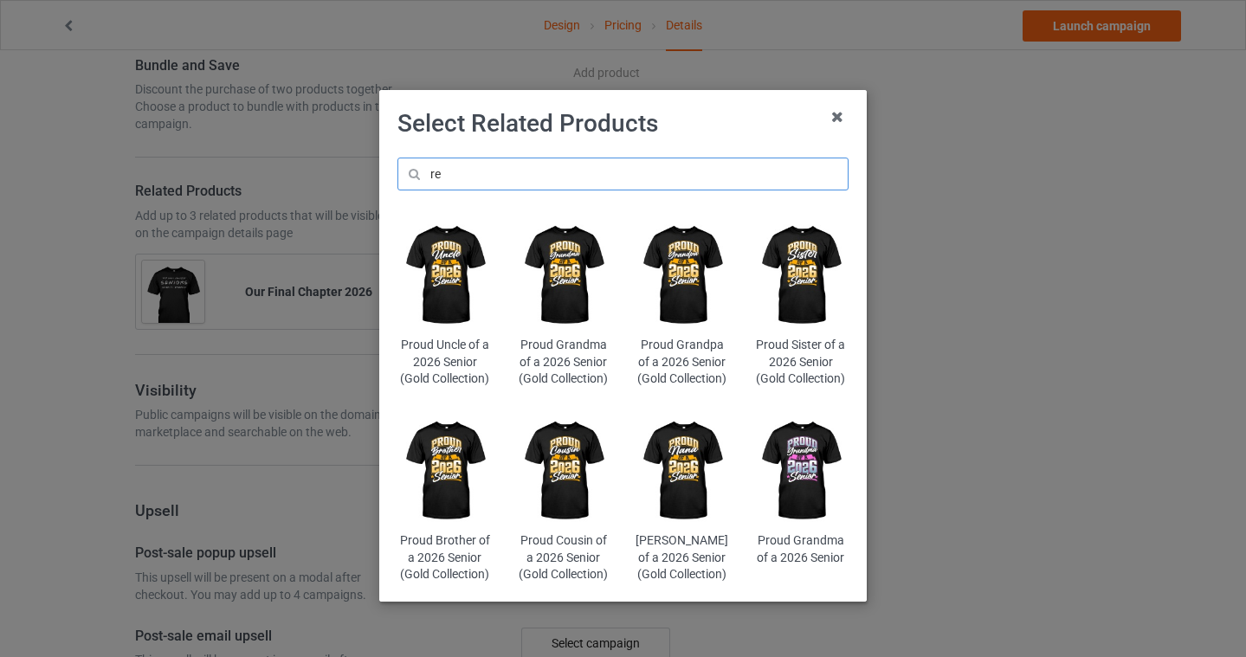
type input "r"
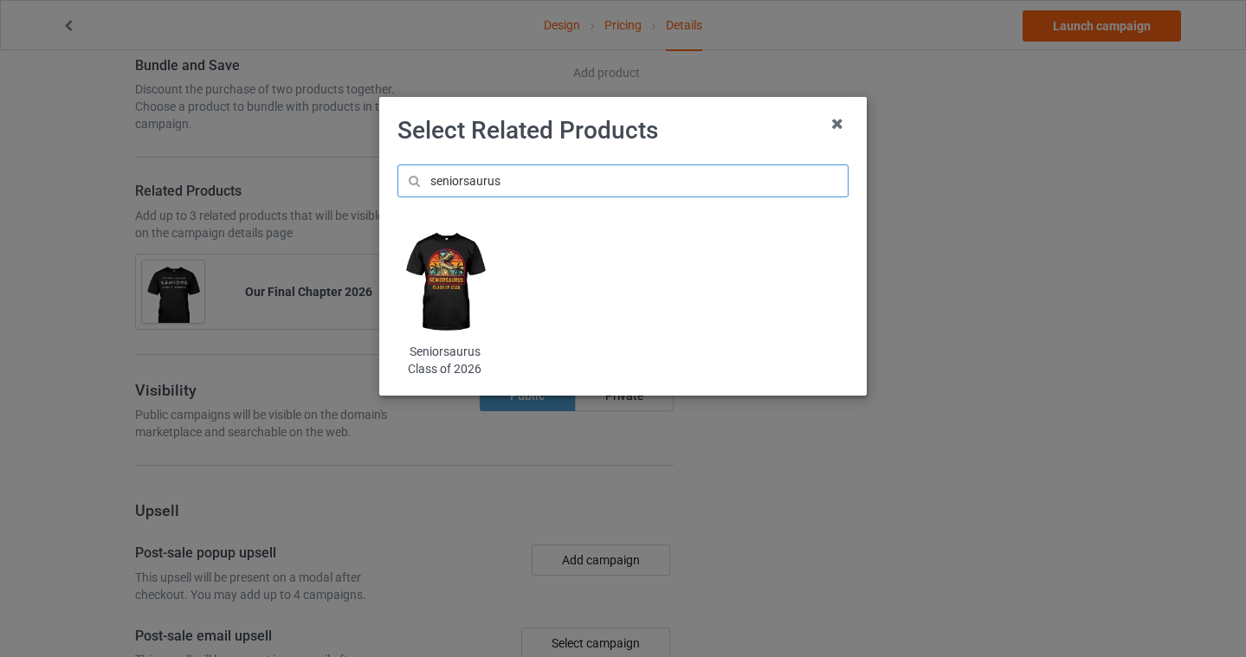
type input "seniorsaurus"
click at [449, 253] on img at bounding box center [444, 282] width 94 height 118
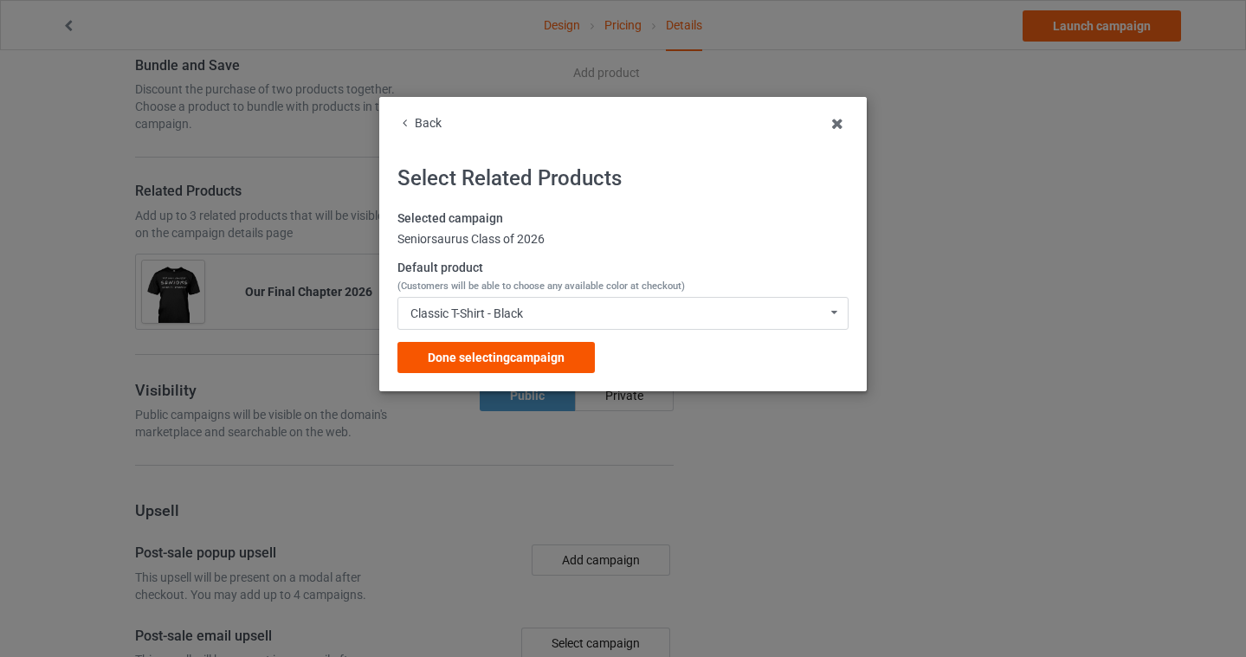
click at [505, 361] on span "Done selecting campaign" at bounding box center [496, 358] width 137 height 14
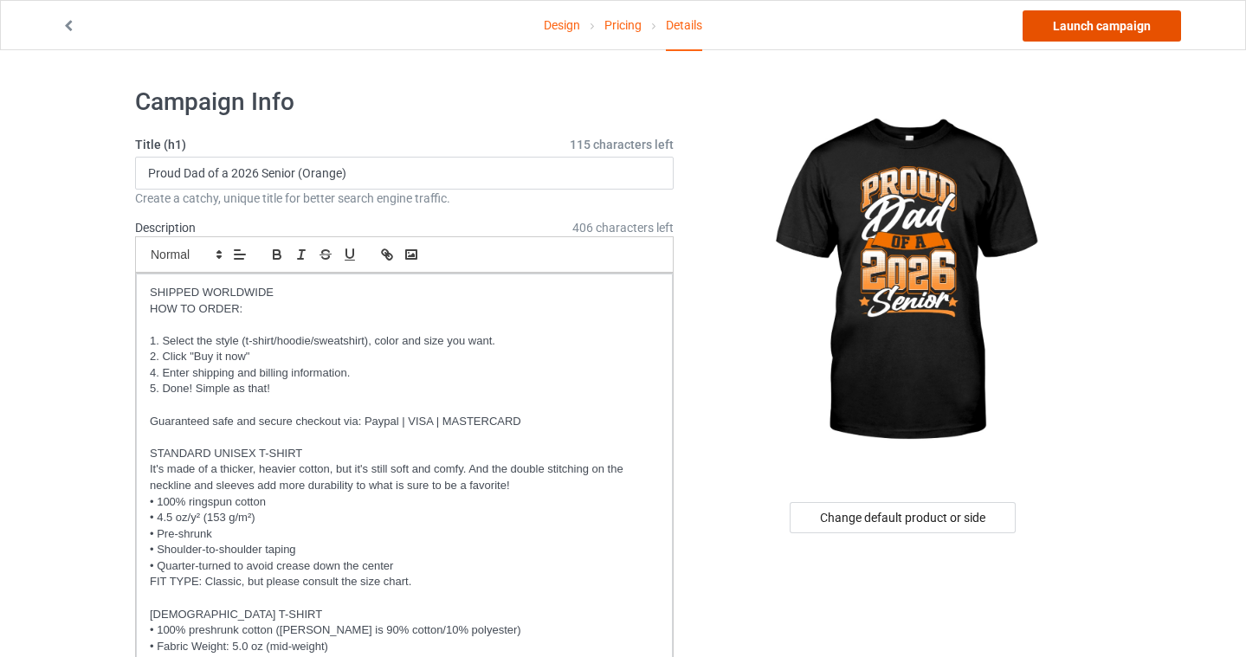
click at [1097, 28] on link "Launch campaign" at bounding box center [1102, 25] width 158 height 31
